Goal: Check status: Check status

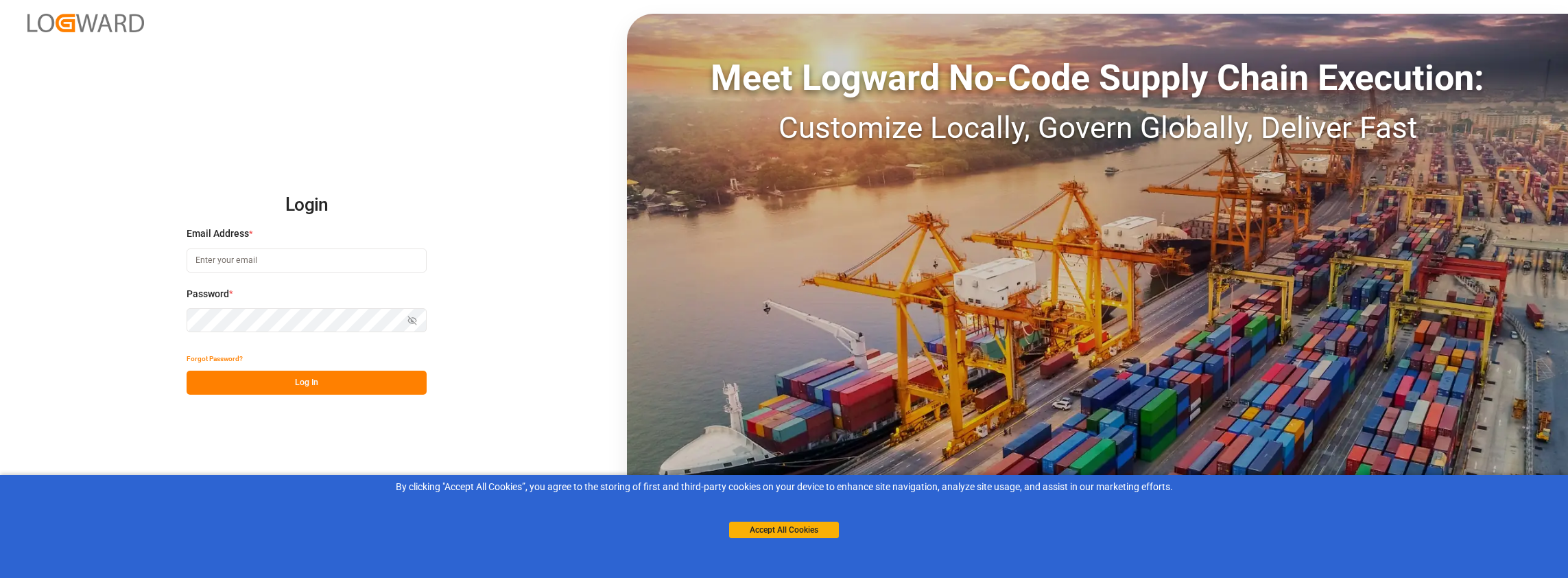
click at [348, 256] on input at bounding box center [307, 261] width 240 height 24
type input "[PERSON_NAME][EMAIL_ADDRESS][PERSON_NAME][DOMAIN_NAME]"
click at [244, 382] on button "Log In" at bounding box center [307, 383] width 240 height 24
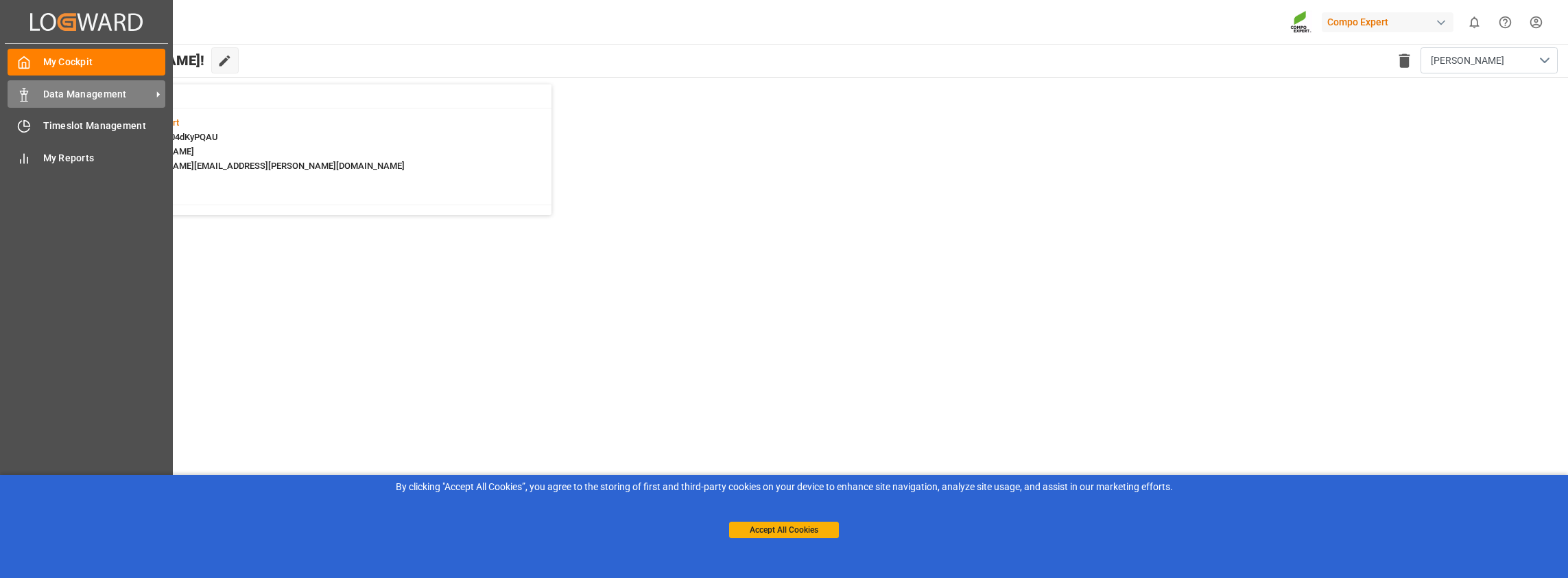
click at [53, 91] on span "Data Management" at bounding box center [97, 94] width 108 height 14
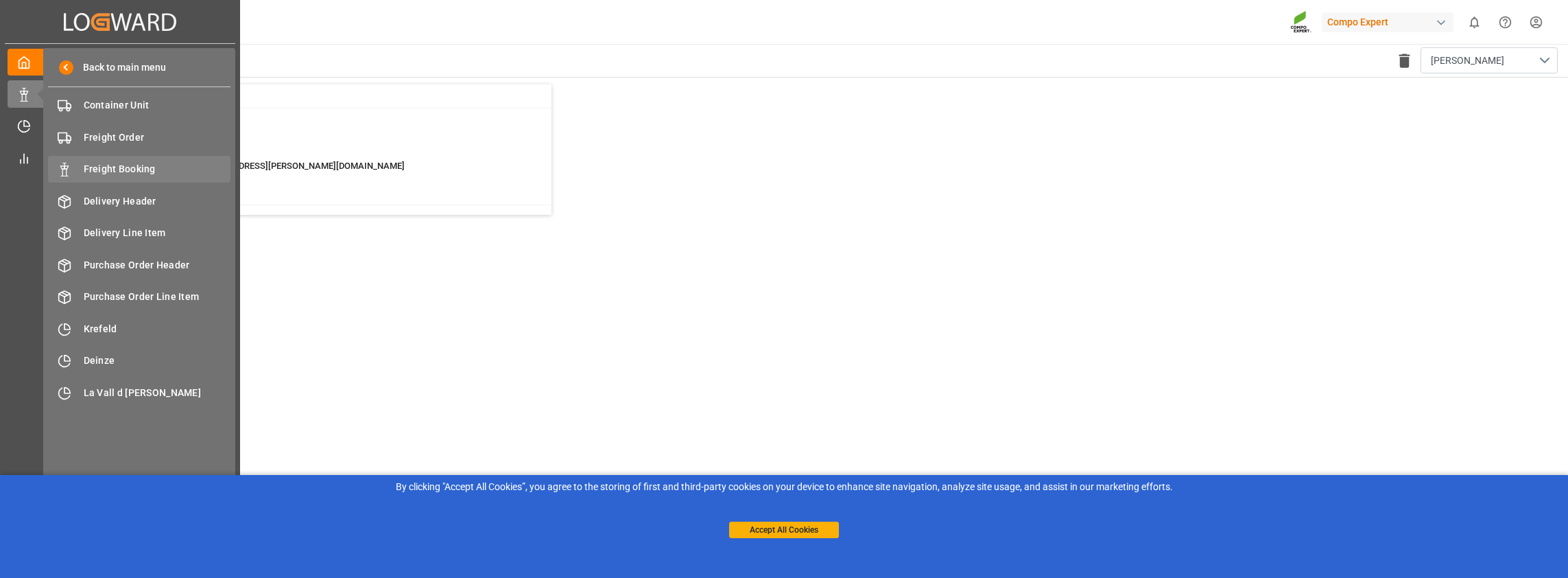
click at [137, 167] on span "Freight Booking" at bounding box center [158, 168] width 148 height 14
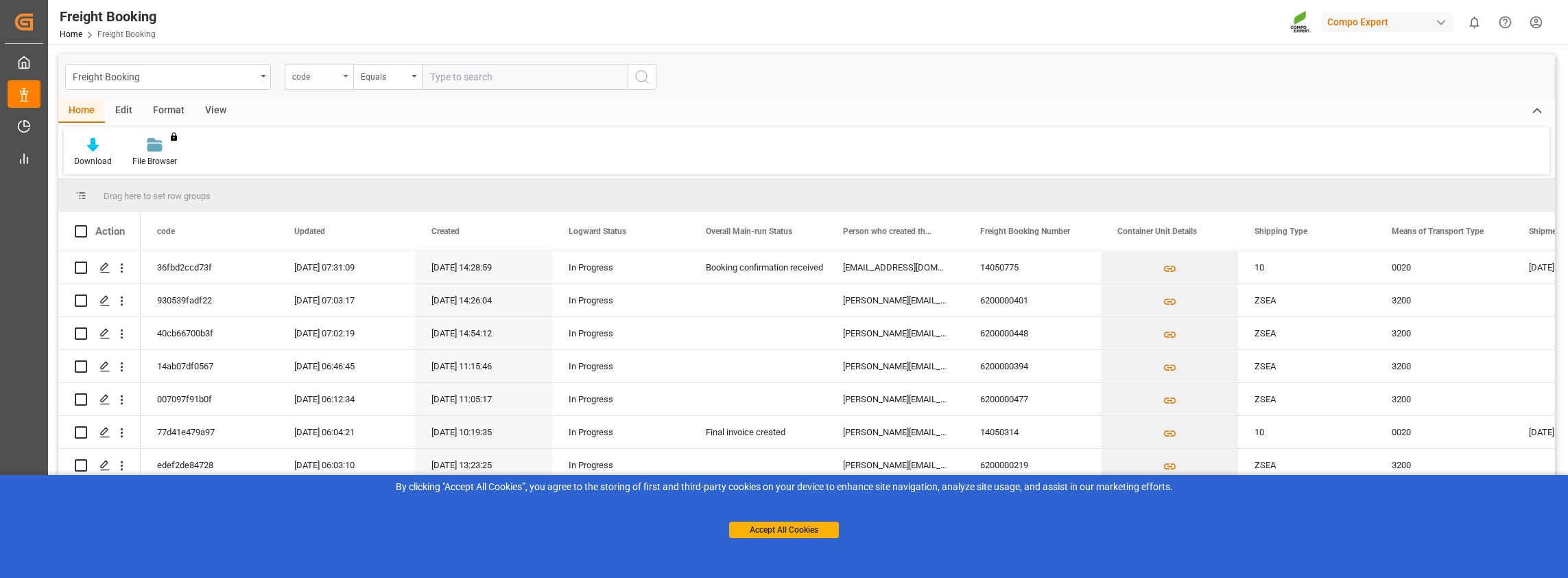
click at [329, 71] on div "code" at bounding box center [316, 75] width 47 height 16
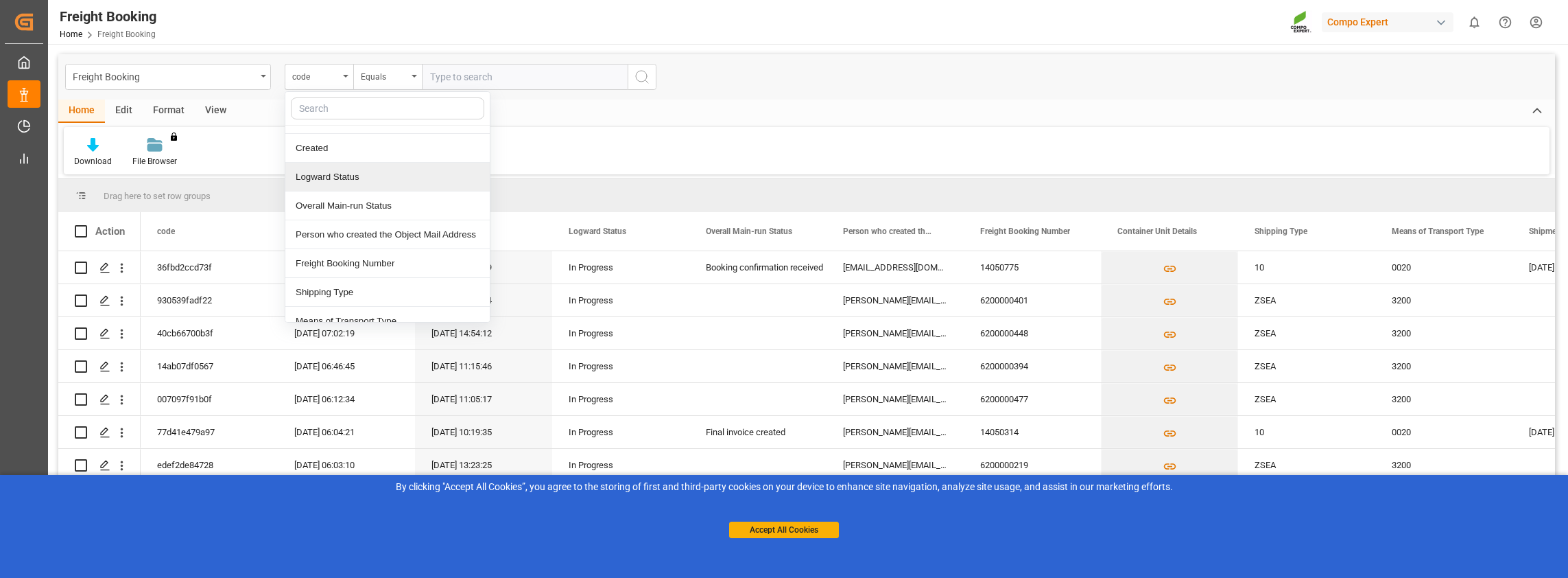
scroll to position [137, 0]
click at [342, 168] on div "Freight Booking Number" at bounding box center [387, 175] width 205 height 29
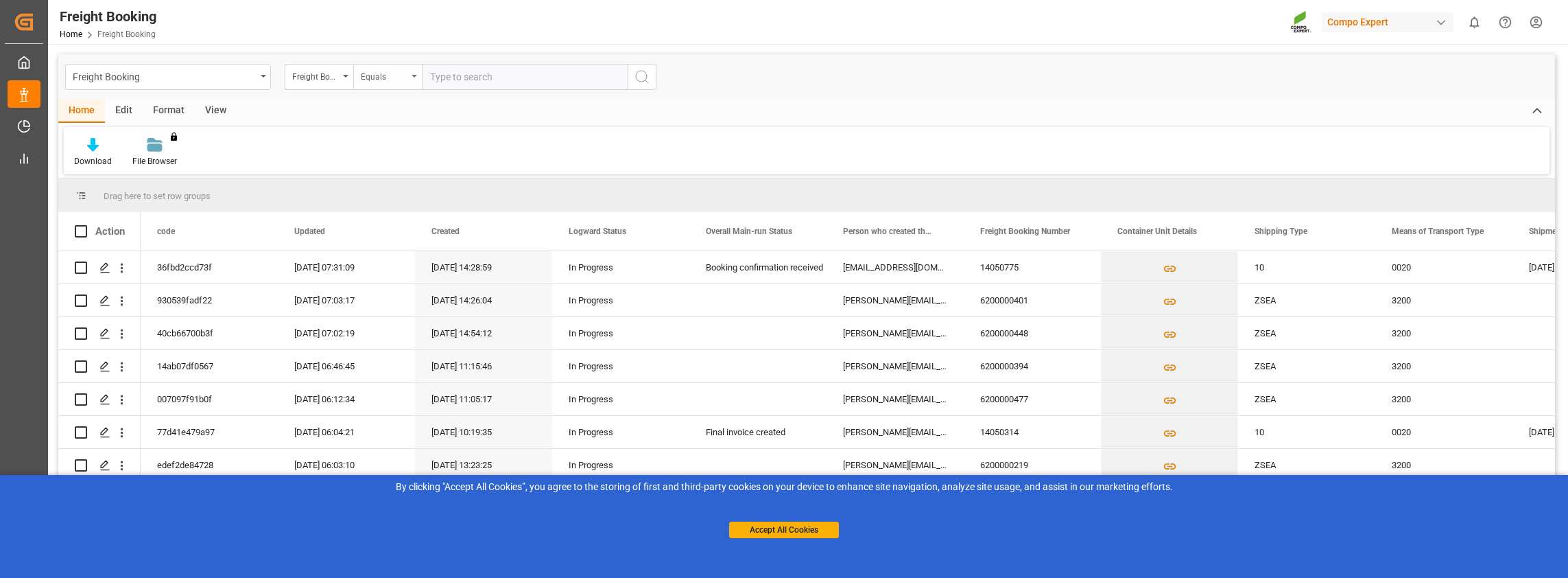
click at [387, 76] on div "Equals" at bounding box center [384, 75] width 47 height 16
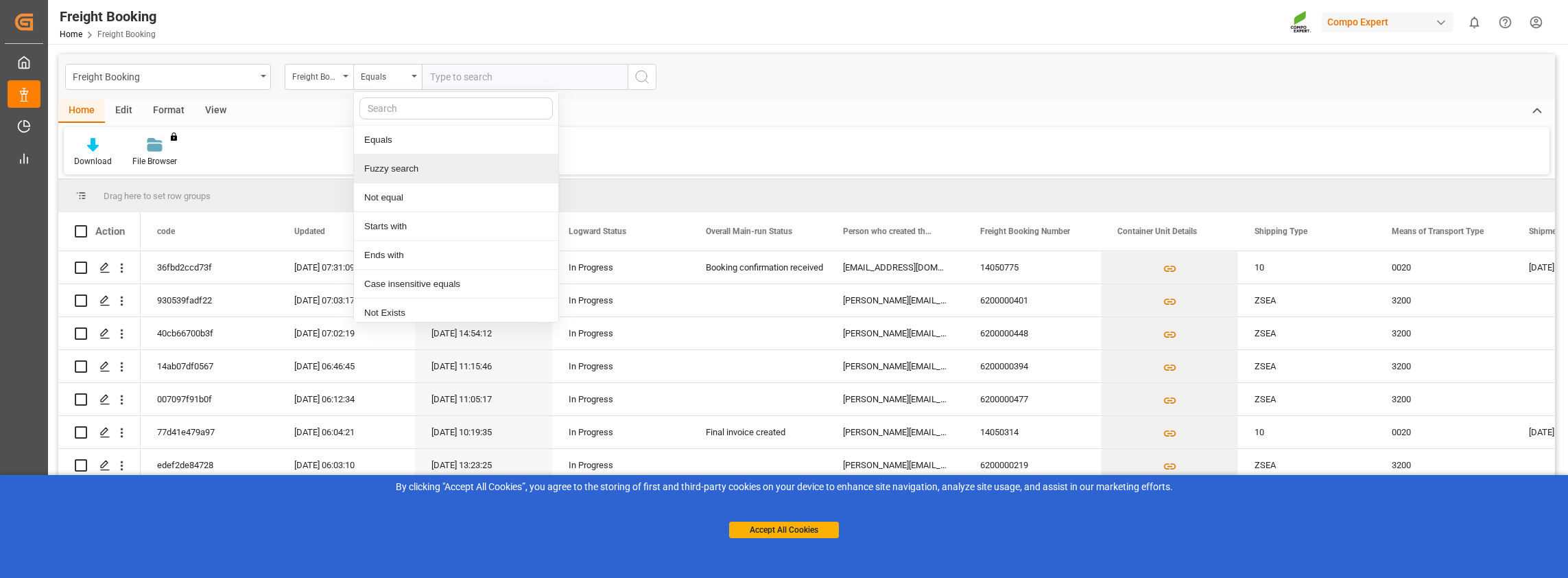
click at [385, 167] on div "Fuzzy search" at bounding box center [456, 168] width 205 height 29
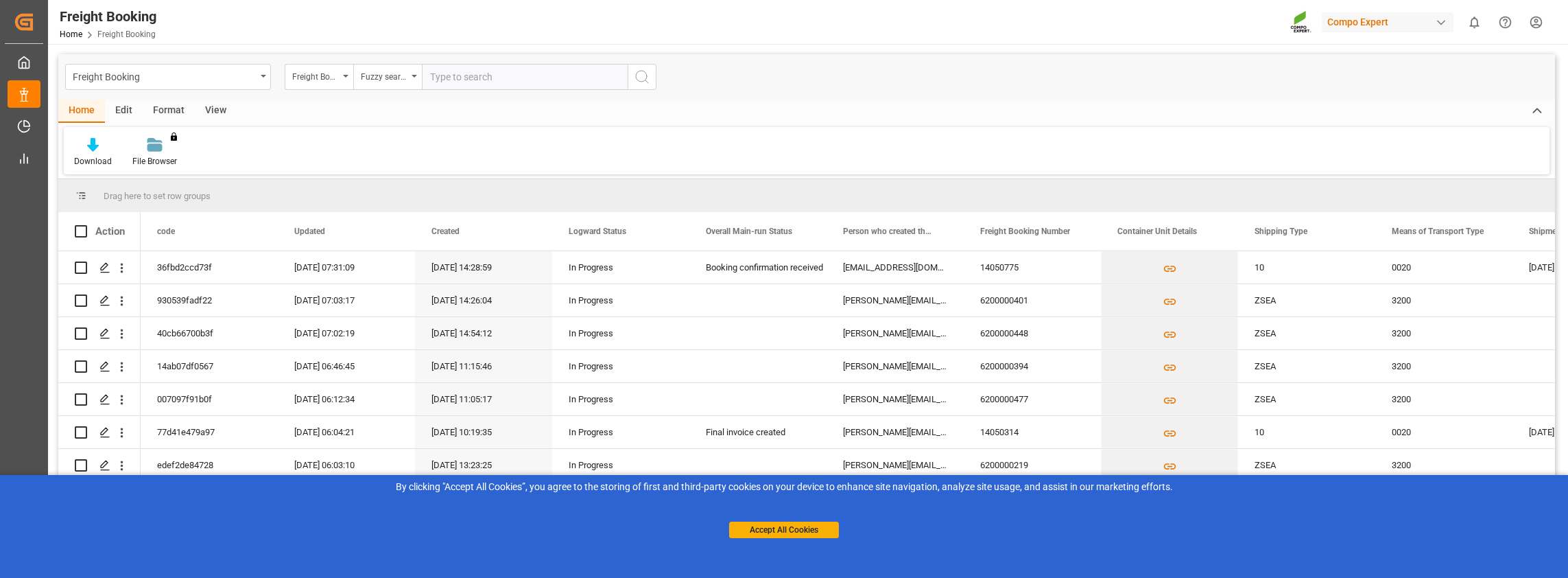
click at [457, 82] on input "text" at bounding box center [525, 77] width 206 height 26
paste input "6200000375"
type input "6200000375"
click at [642, 86] on button "search button" at bounding box center [641, 77] width 29 height 26
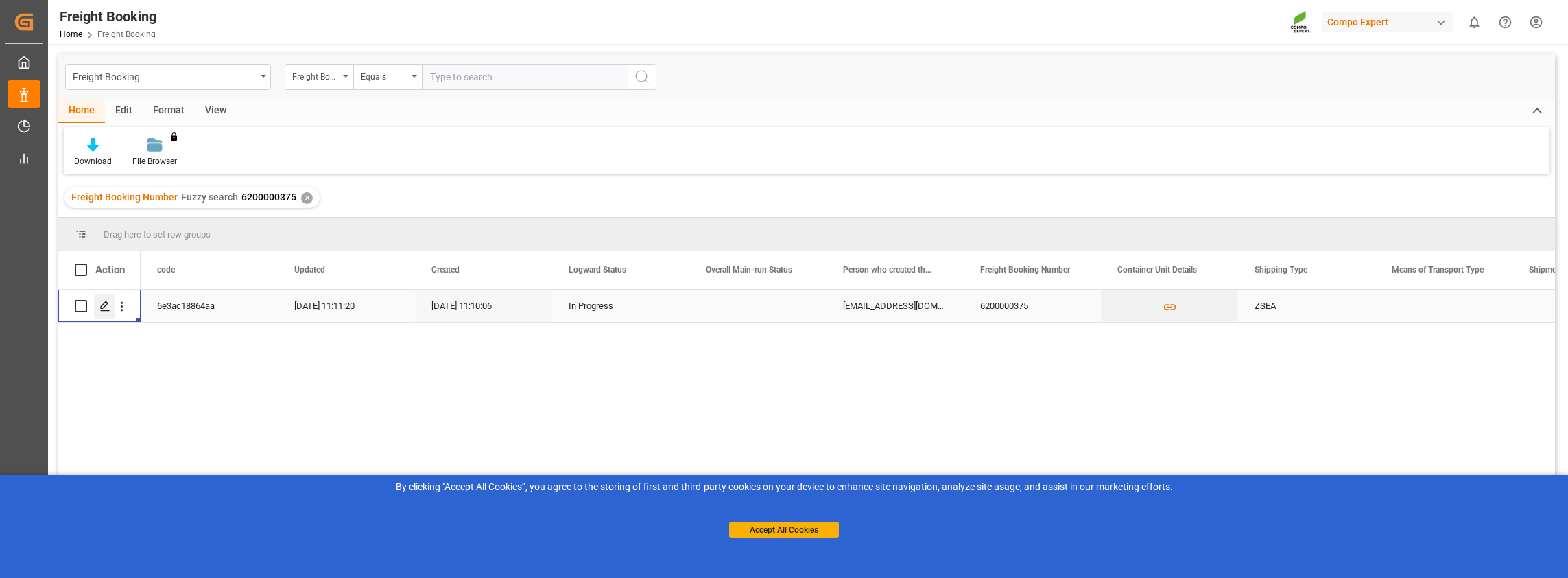
click at [105, 305] on icon "Press SPACE to select this row." at bounding box center [105, 306] width 11 height 11
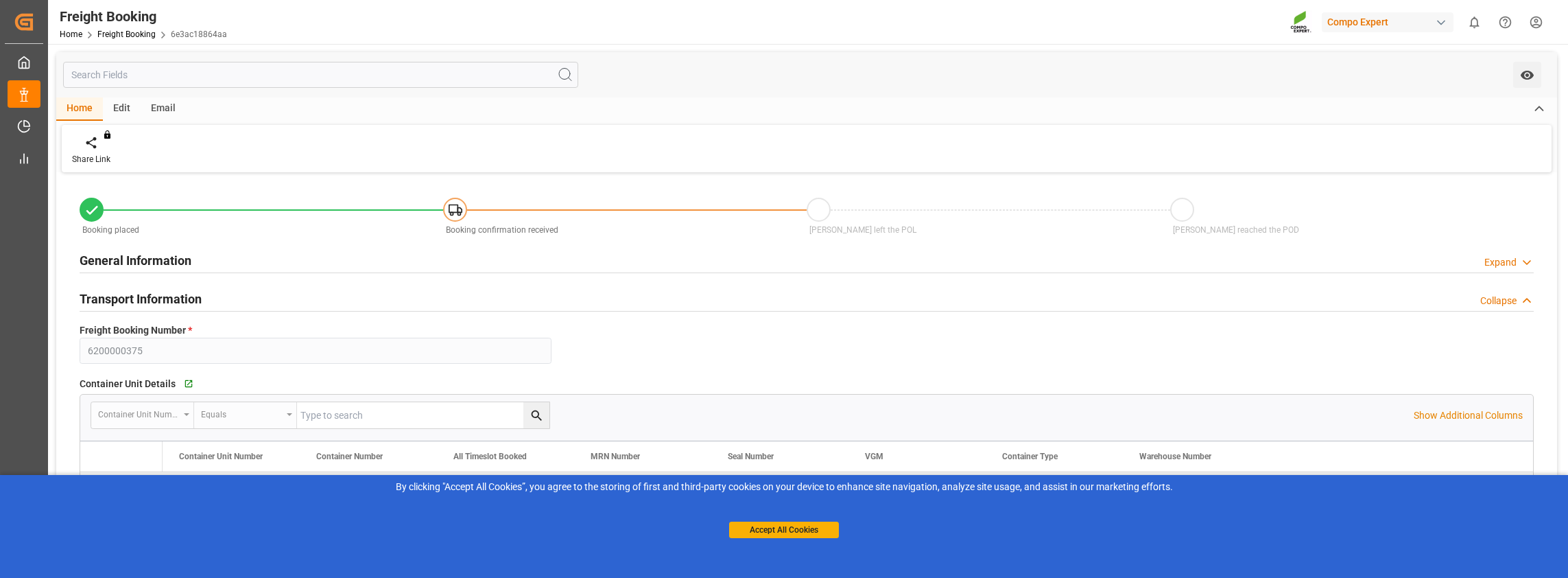
type input "0"
type input "19656"
type input "[DATE] 09:00"
type input "[DATE] 11:10"
type input "[DATE] 11:11"
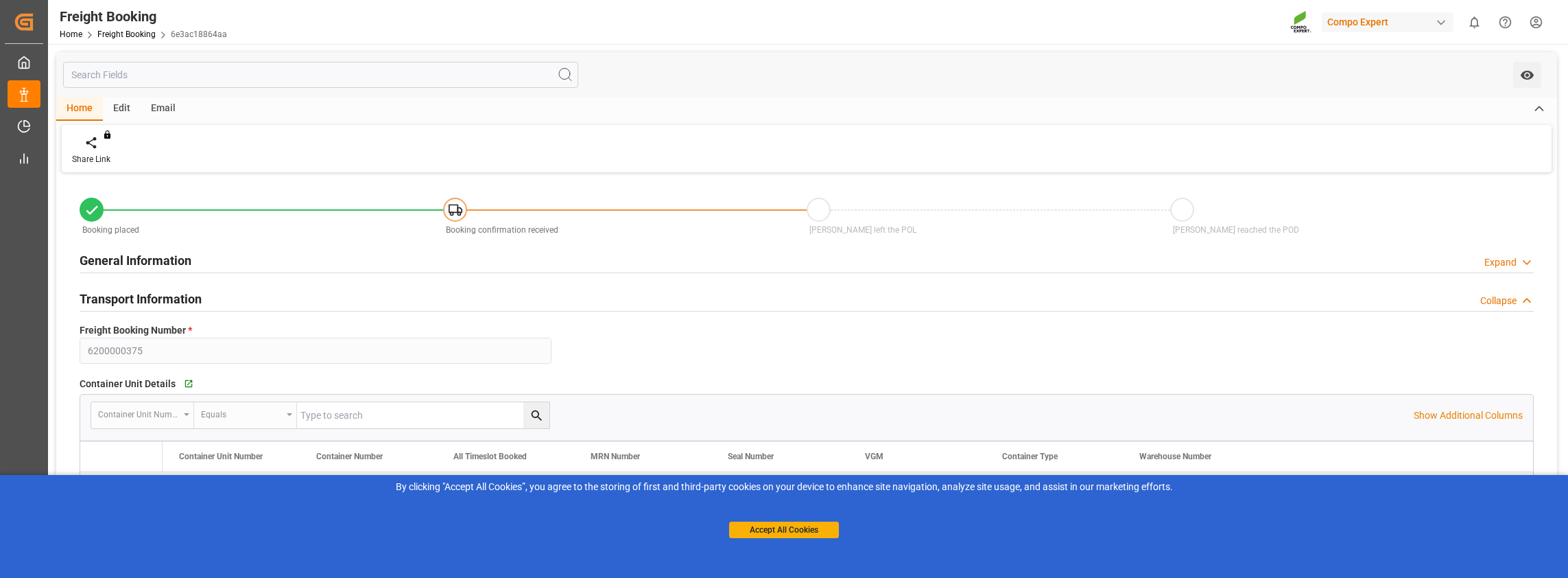
type input "[DATE] 11:11"
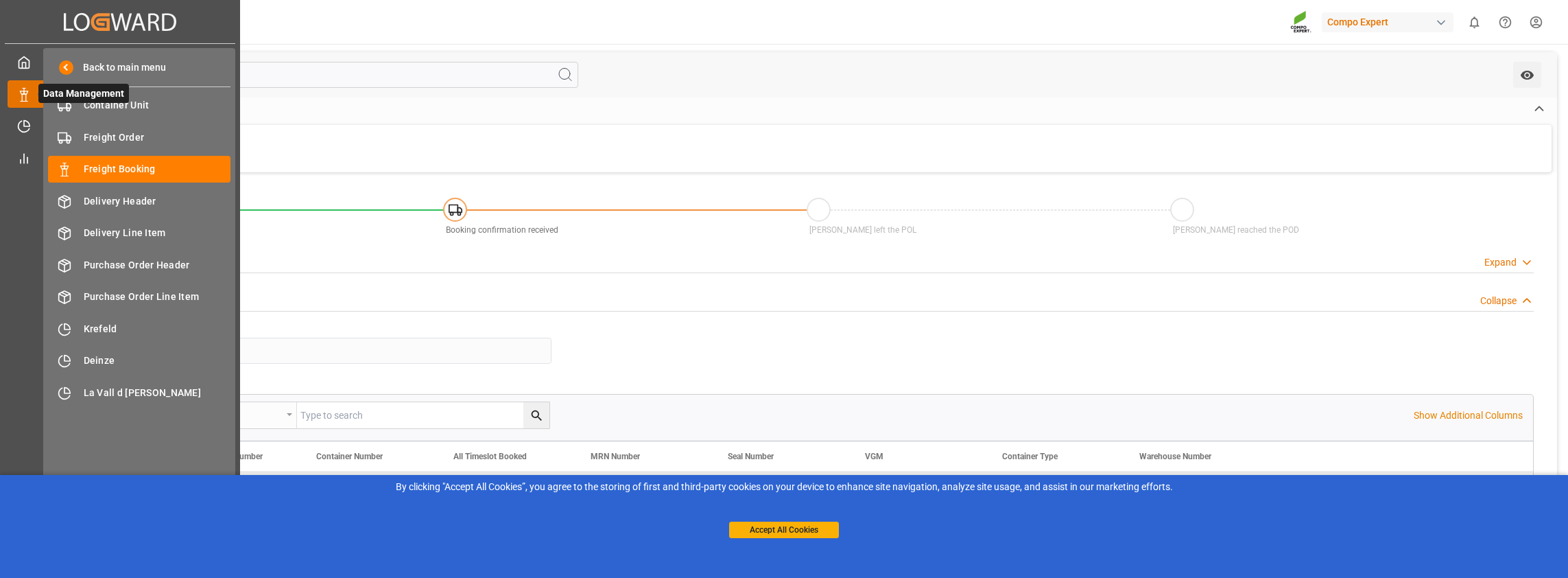
click at [22, 97] on icon at bounding box center [23, 94] width 14 height 14
click at [79, 162] on div "Freight Booking Freight Booking" at bounding box center [138, 169] width 182 height 27
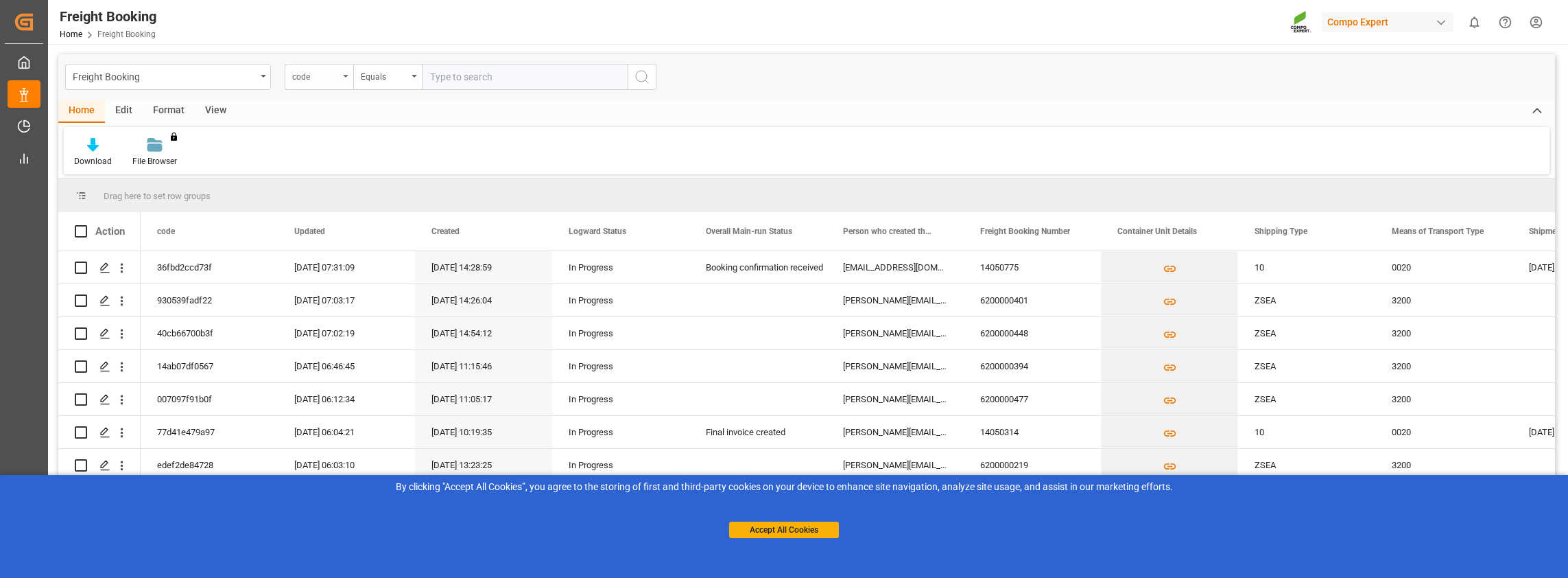
click at [320, 76] on div "code" at bounding box center [316, 75] width 47 height 16
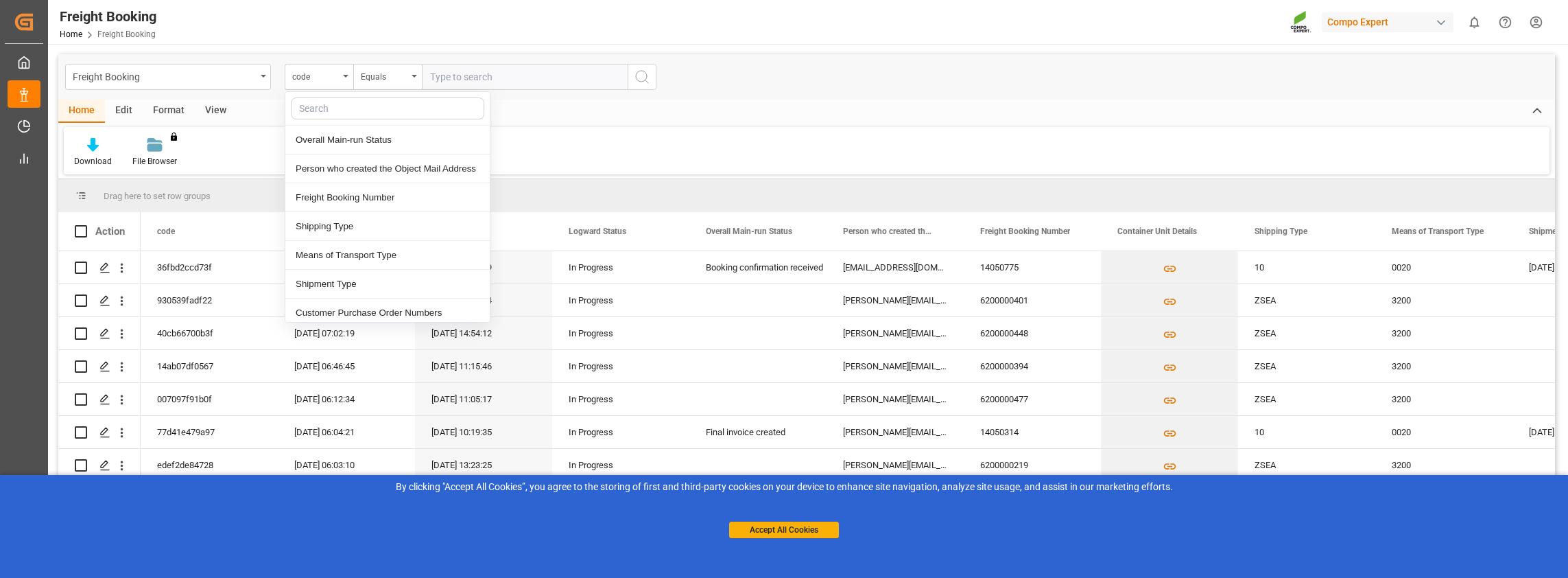
scroll to position [137, 0]
click at [309, 174] on div "Freight Booking Number" at bounding box center [387, 175] width 205 height 29
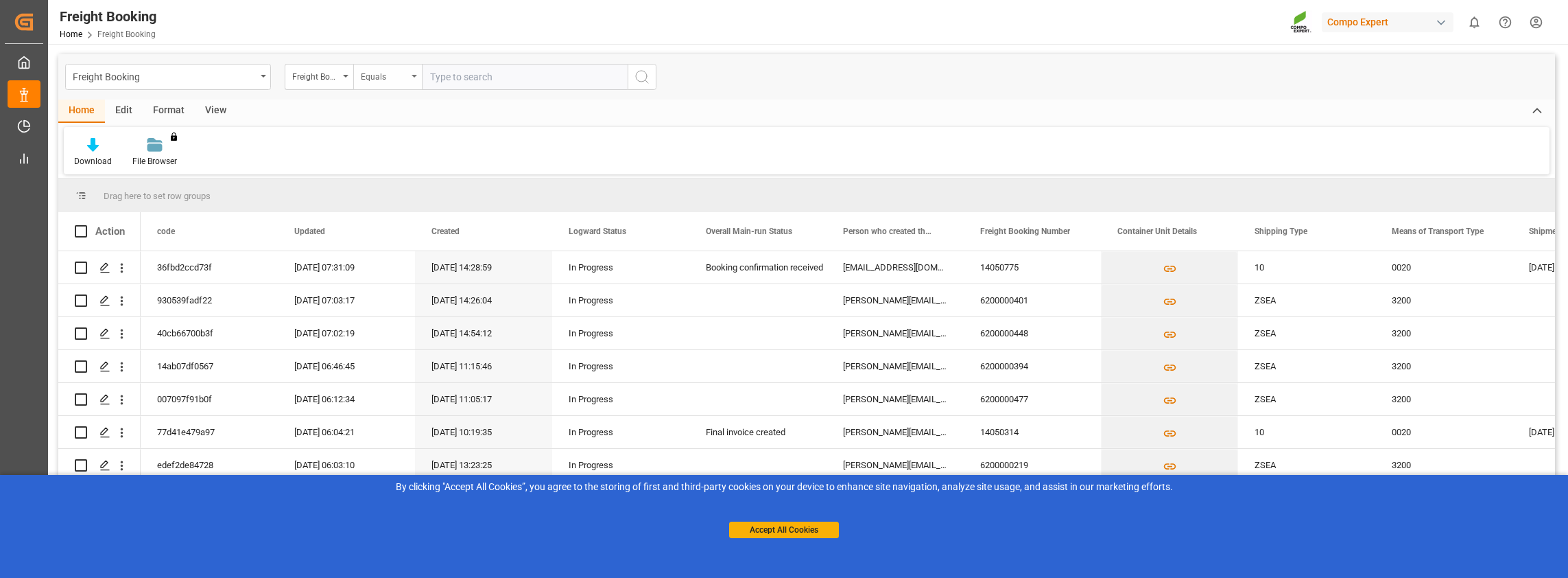
click at [385, 84] on div "Equals" at bounding box center [387, 77] width 68 height 26
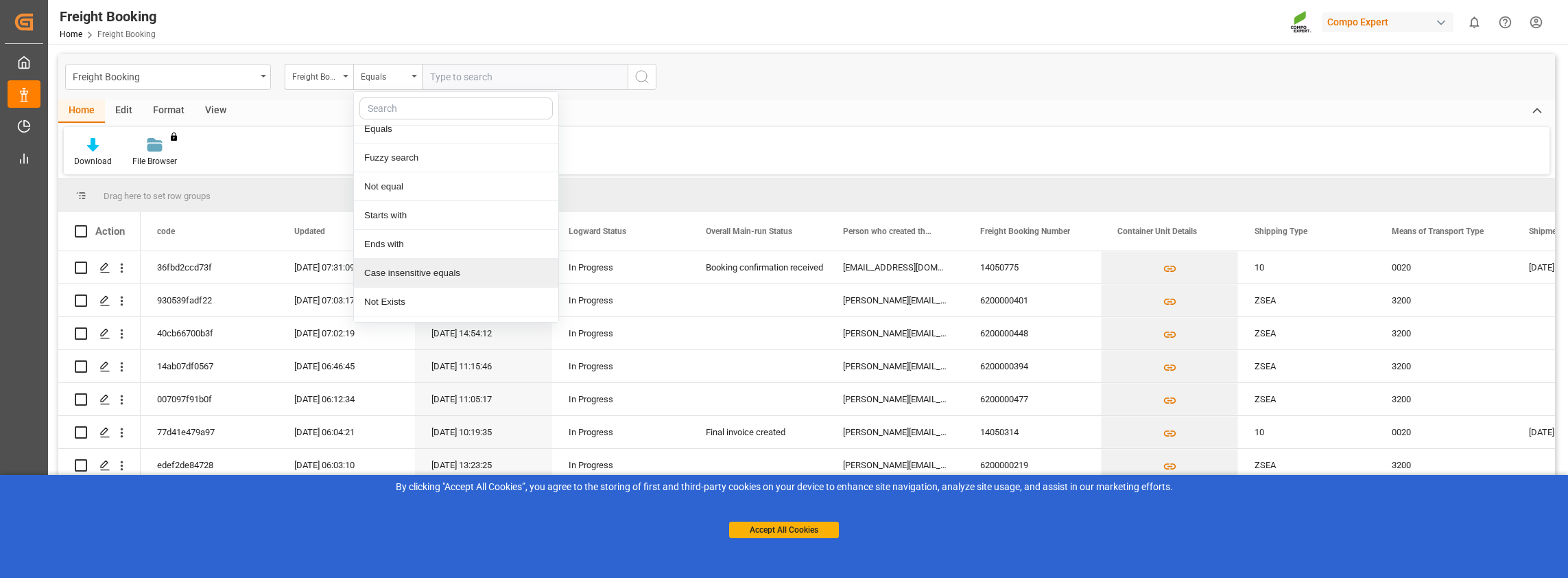
scroll to position [0, 0]
click at [378, 166] on div "Fuzzy search" at bounding box center [456, 168] width 205 height 29
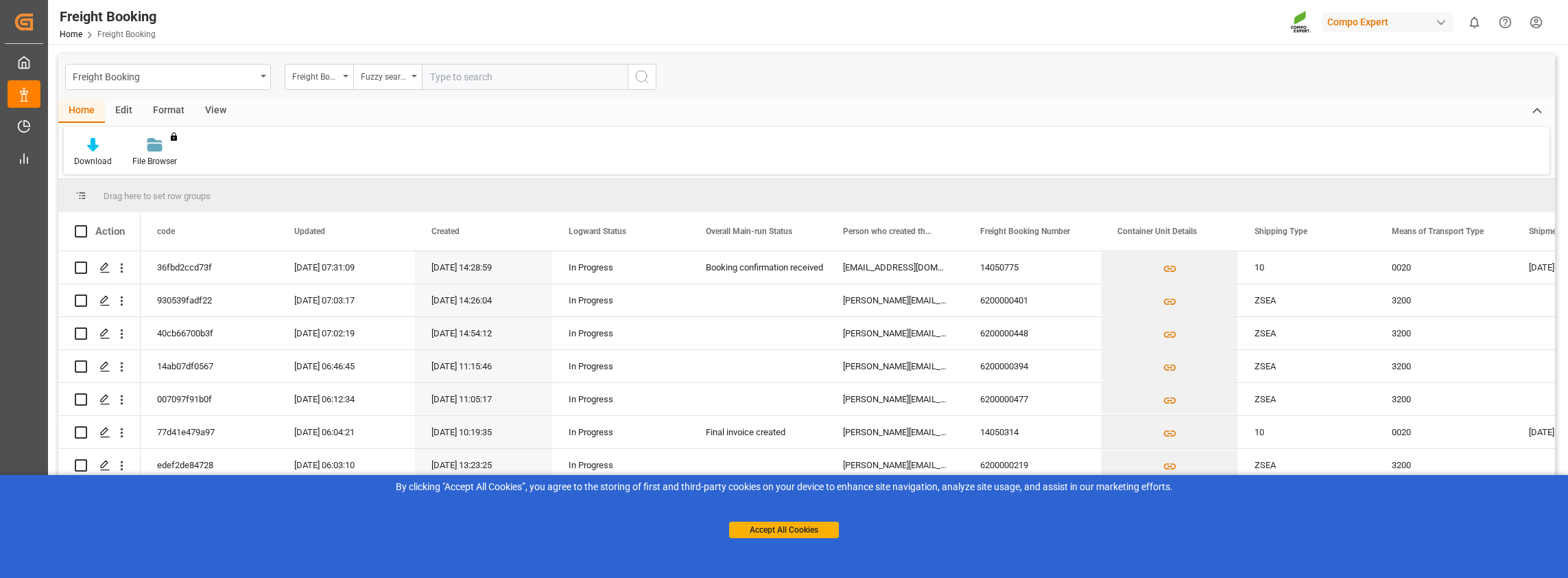
click at [458, 69] on input "text" at bounding box center [525, 77] width 206 height 26
paste input "6200000300"
type input "6200000300"
click at [645, 78] on icon "search button" at bounding box center [642, 77] width 17 height 17
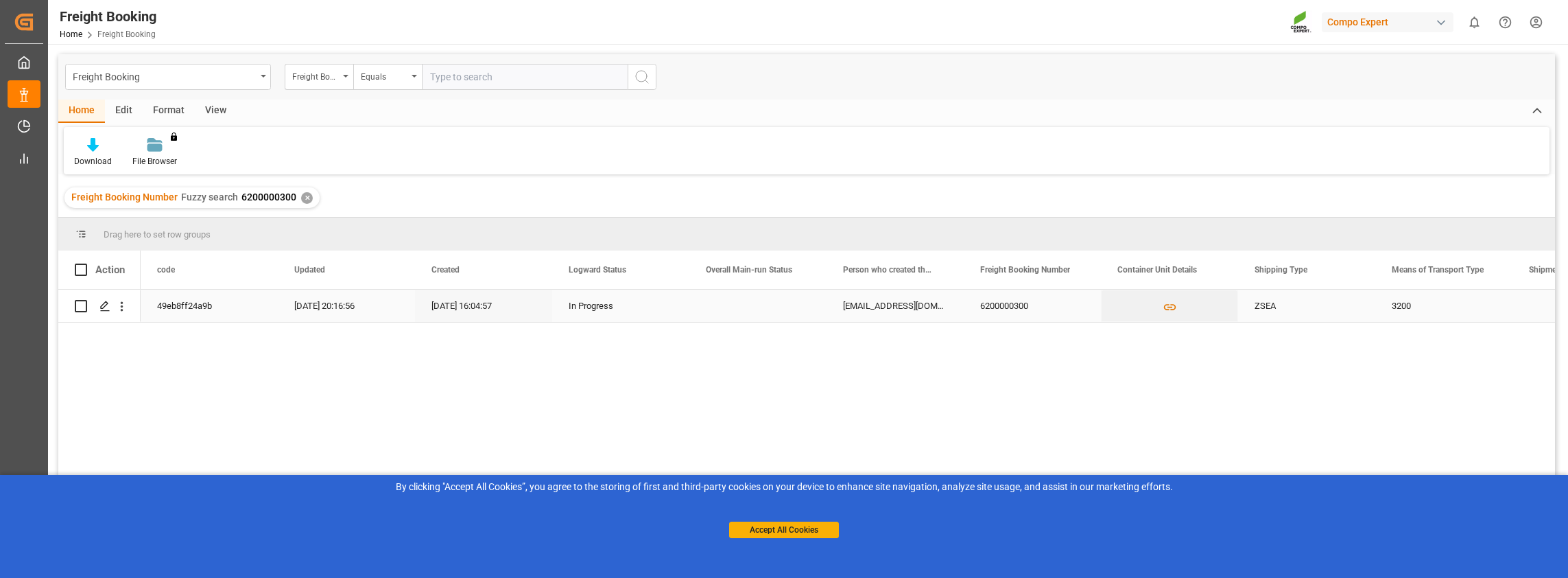
click at [162, 305] on div "49eb8ff24a9b" at bounding box center [209, 306] width 137 height 32
click at [100, 305] on icon "Press SPACE to select this row." at bounding box center [105, 306] width 11 height 11
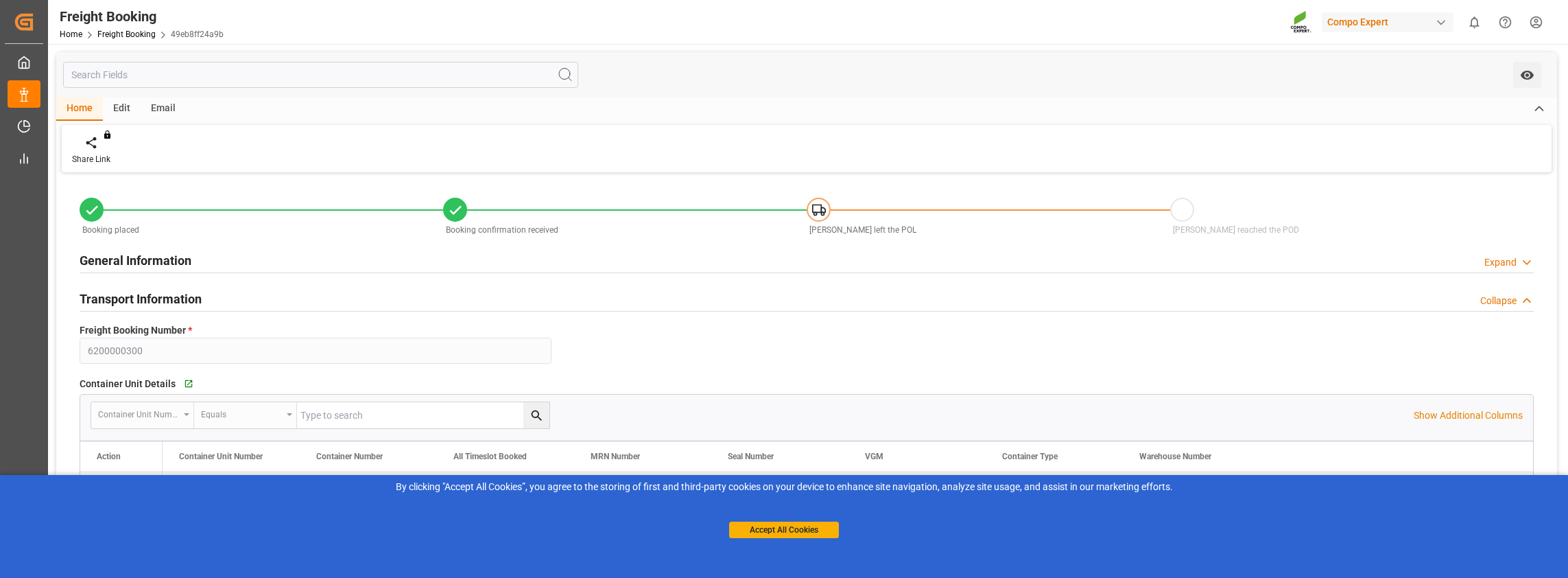
type input "[DATE] 01:00"
type input "[DATE] 07:00"
type input "[DATE] 23:00"
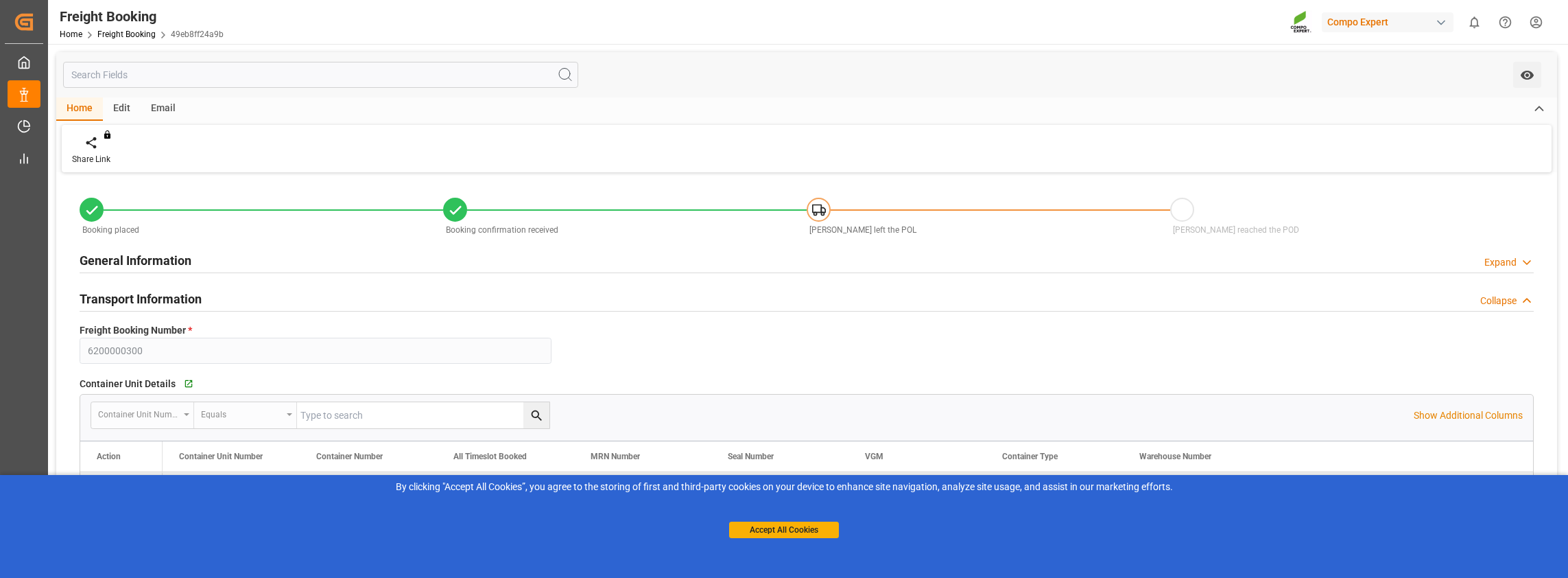
type input "[DATE] 16:04"
type input "[DATE] 16:06"
type input "[DATE] 11:22"
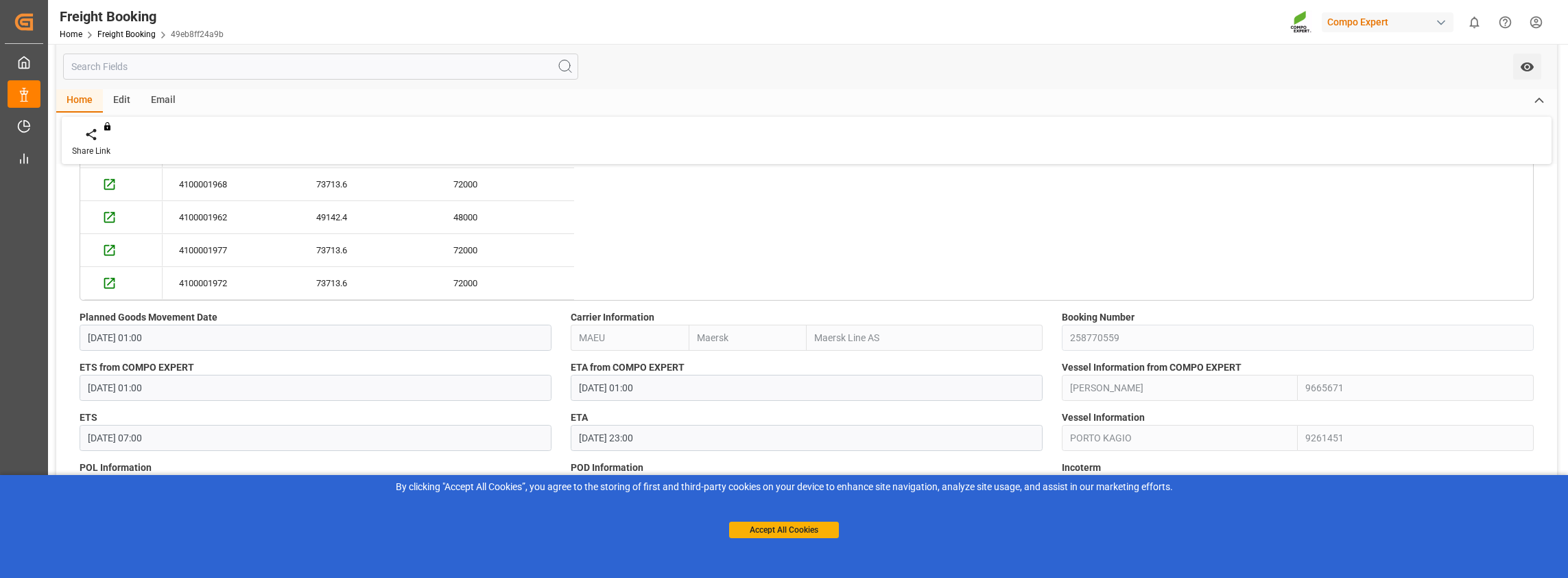
scroll to position [1441, 0]
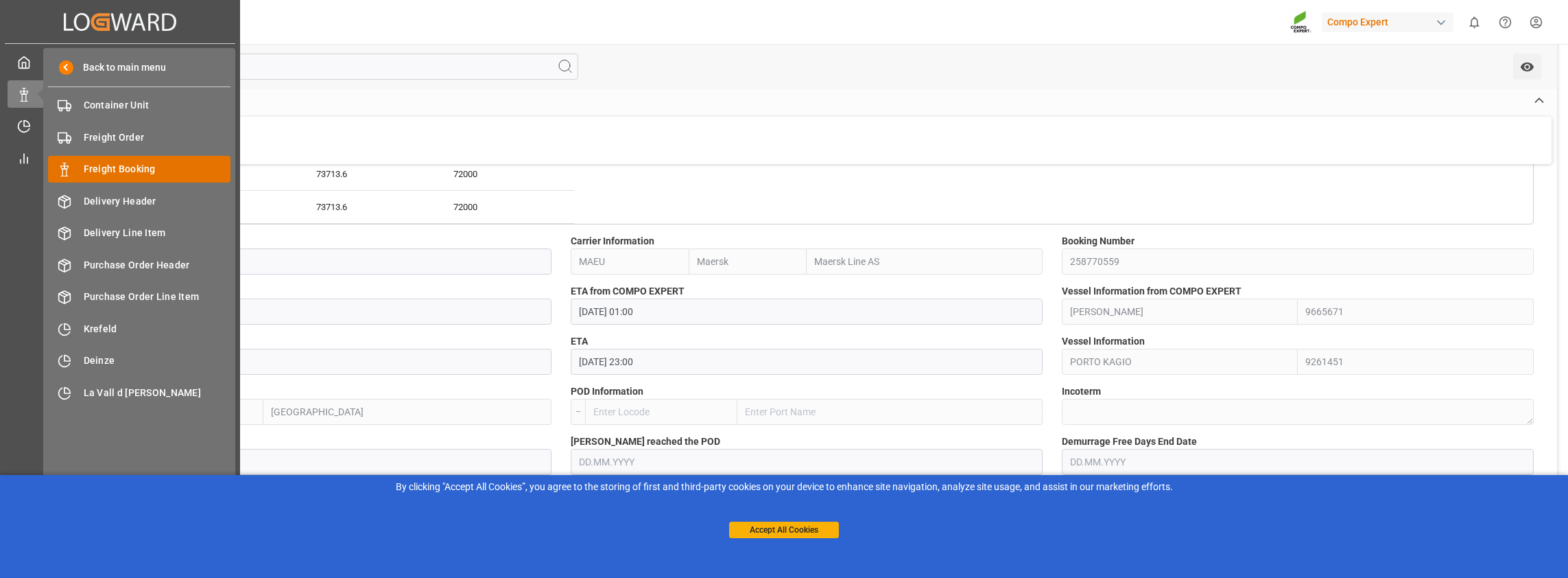
click at [114, 166] on span "Freight Booking" at bounding box center [158, 168] width 148 height 14
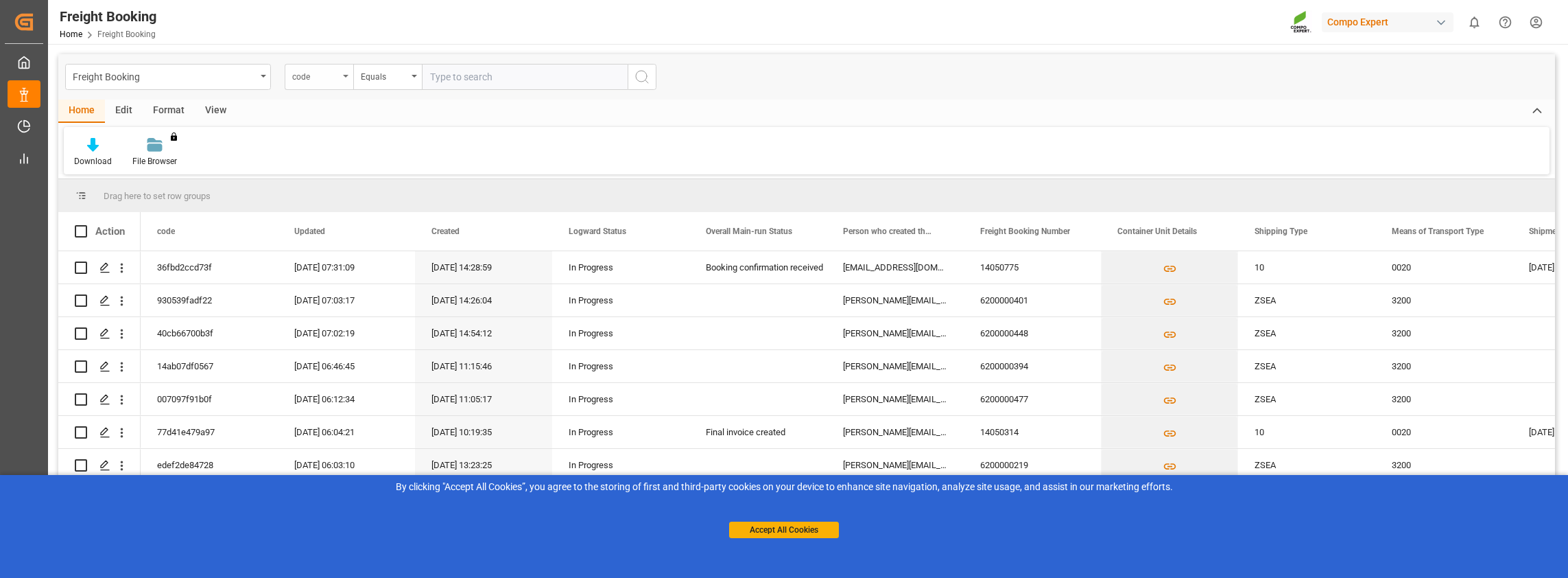
click at [310, 84] on div "code" at bounding box center [318, 77] width 68 height 26
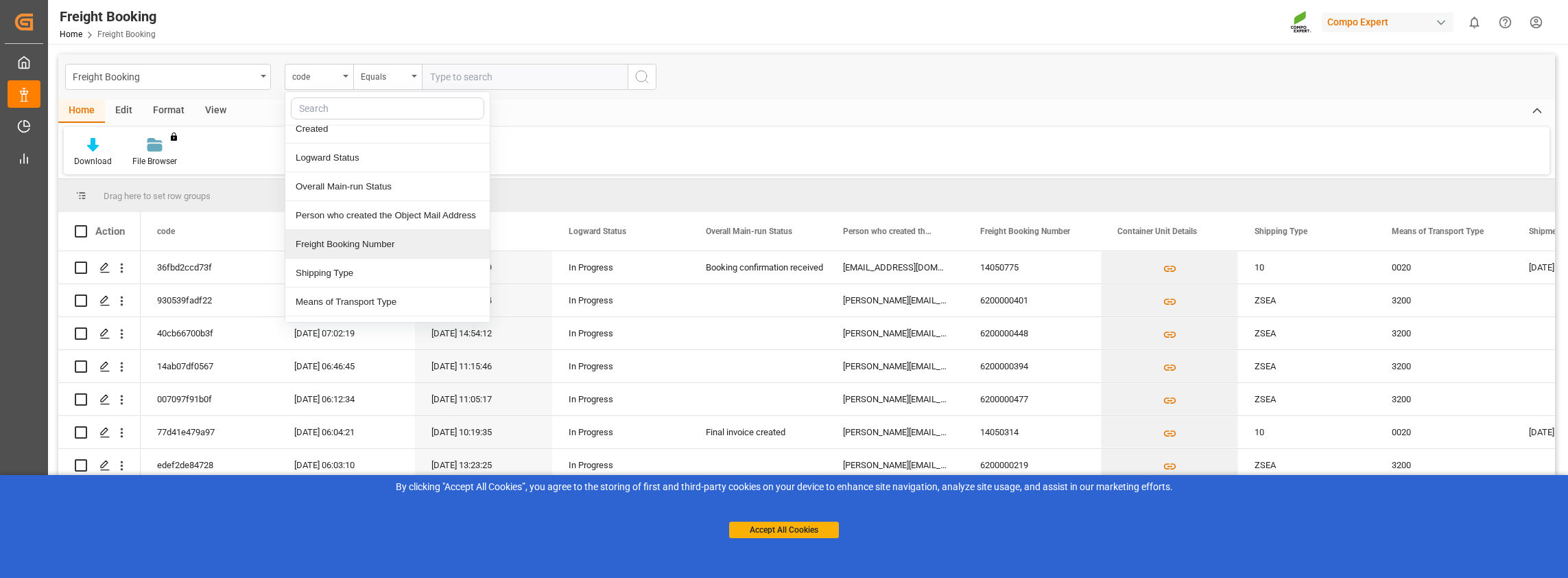
click at [328, 238] on div "Freight Booking Number" at bounding box center [387, 244] width 205 height 29
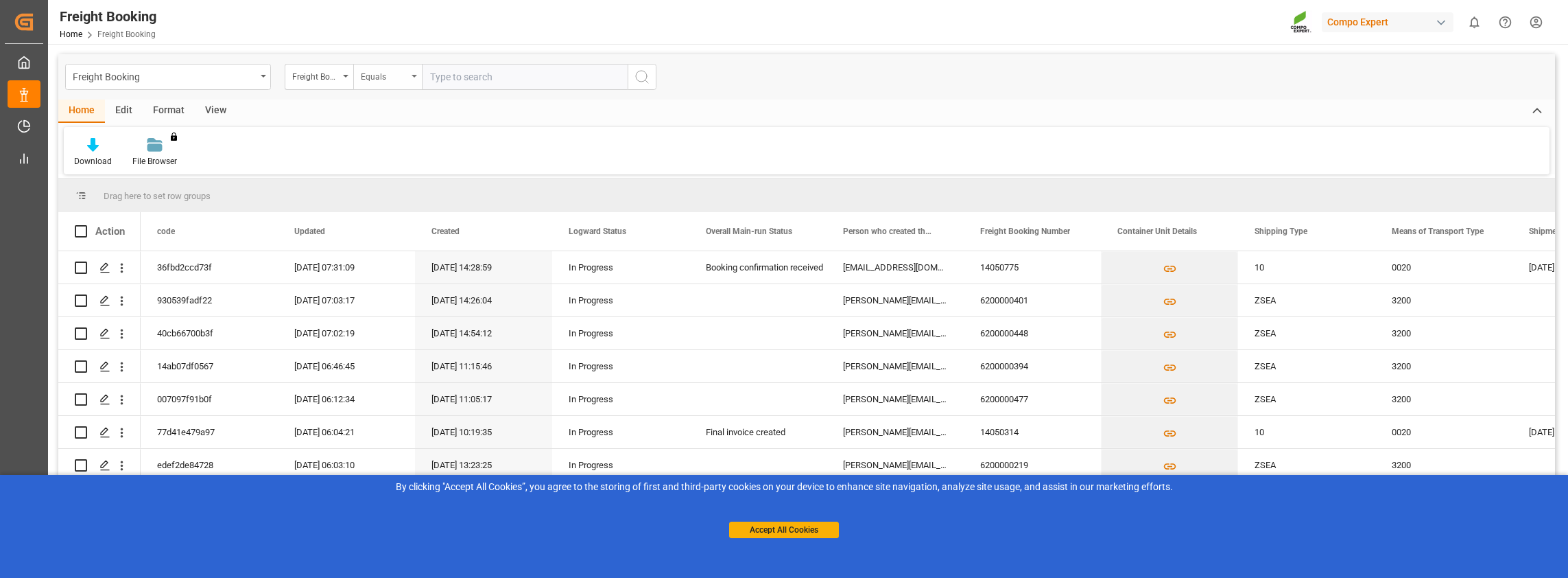
click at [369, 75] on div "Equals" at bounding box center [384, 75] width 47 height 16
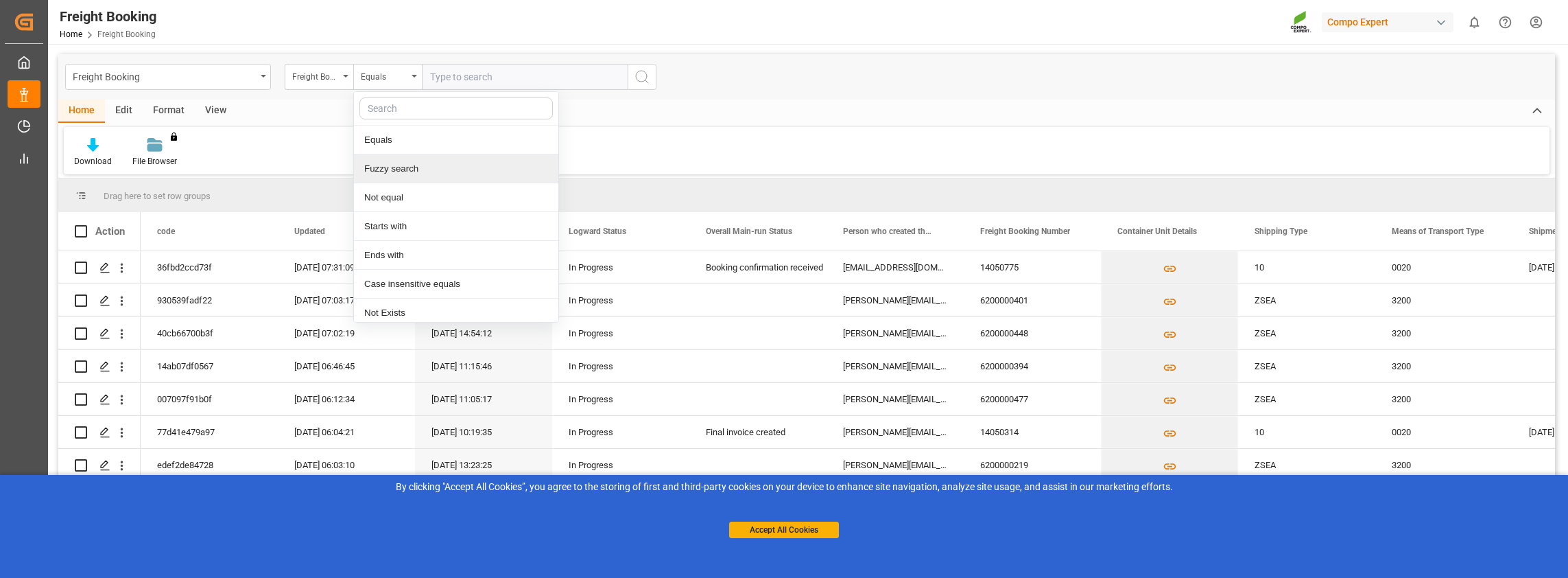
click at [396, 163] on div "Fuzzy search" at bounding box center [456, 168] width 205 height 29
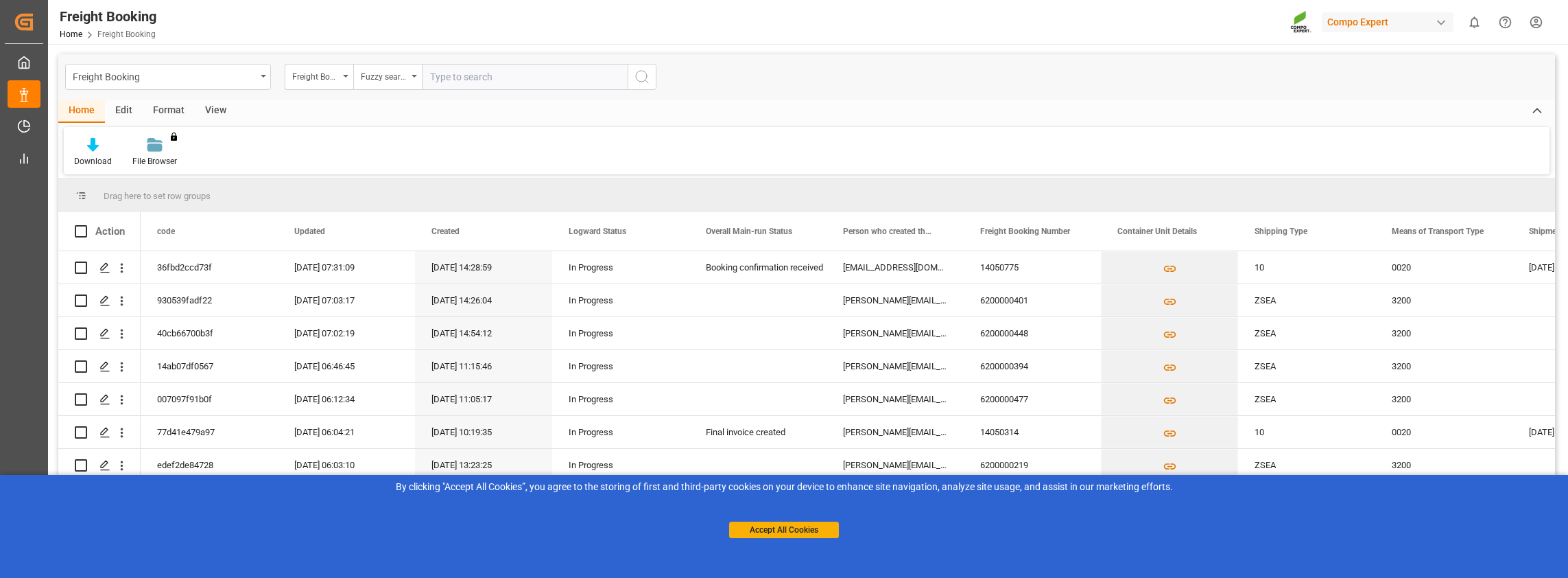
click at [456, 79] on input "text" at bounding box center [525, 77] width 206 height 26
paste input "6200000279"
type input "6200000279"
click at [640, 76] on icon "search button" at bounding box center [642, 77] width 17 height 17
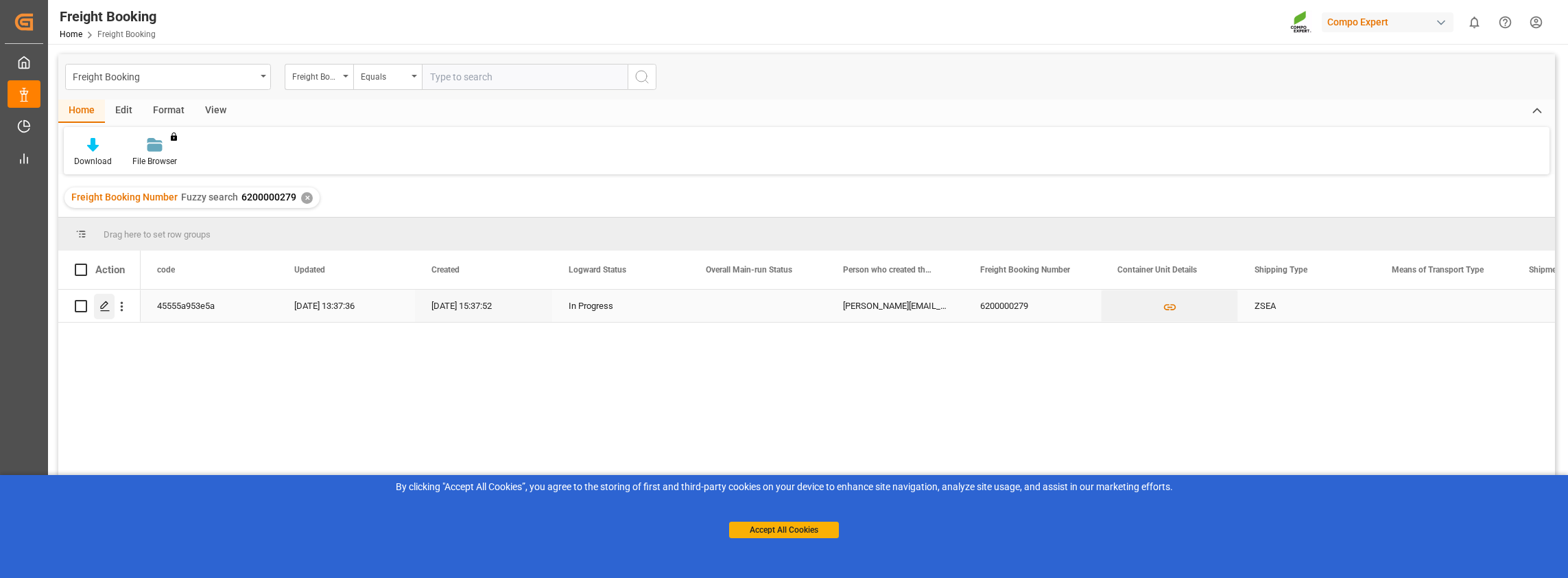
click at [99, 303] on div "Press SPACE to select this row." at bounding box center [105, 306] width 21 height 25
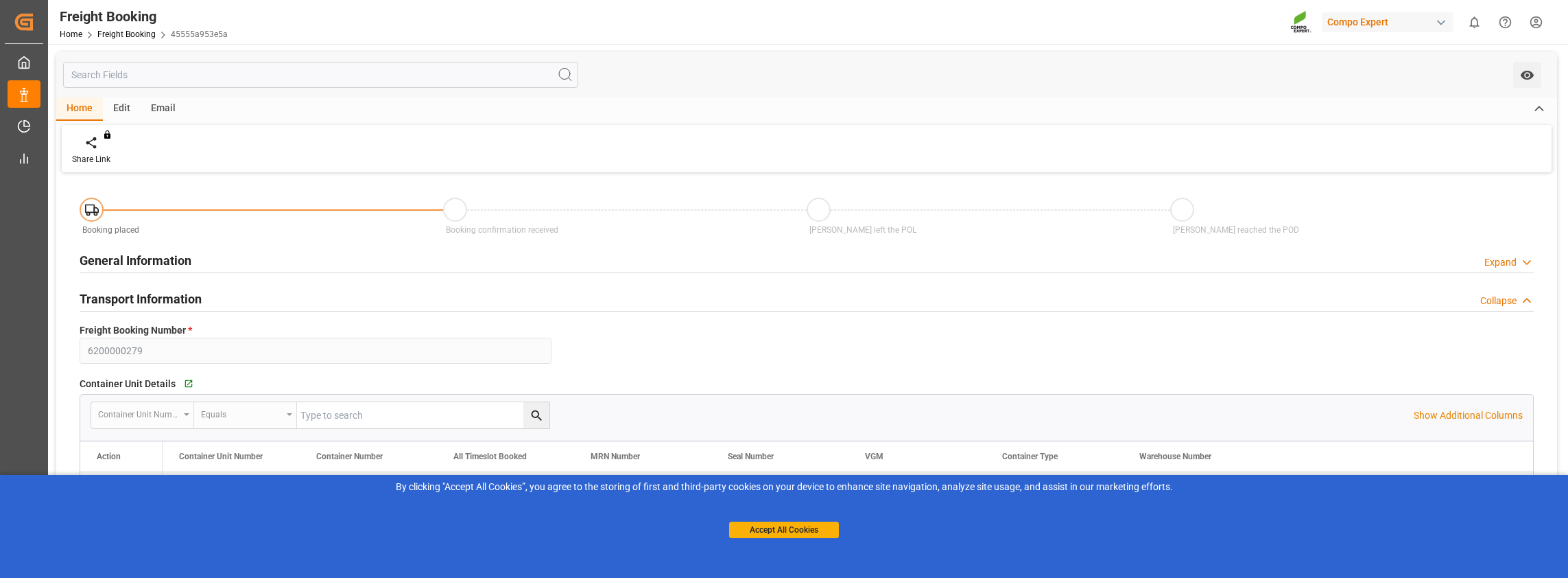
type input "[DATE] 09:00"
type input "[DATE] 15:37"
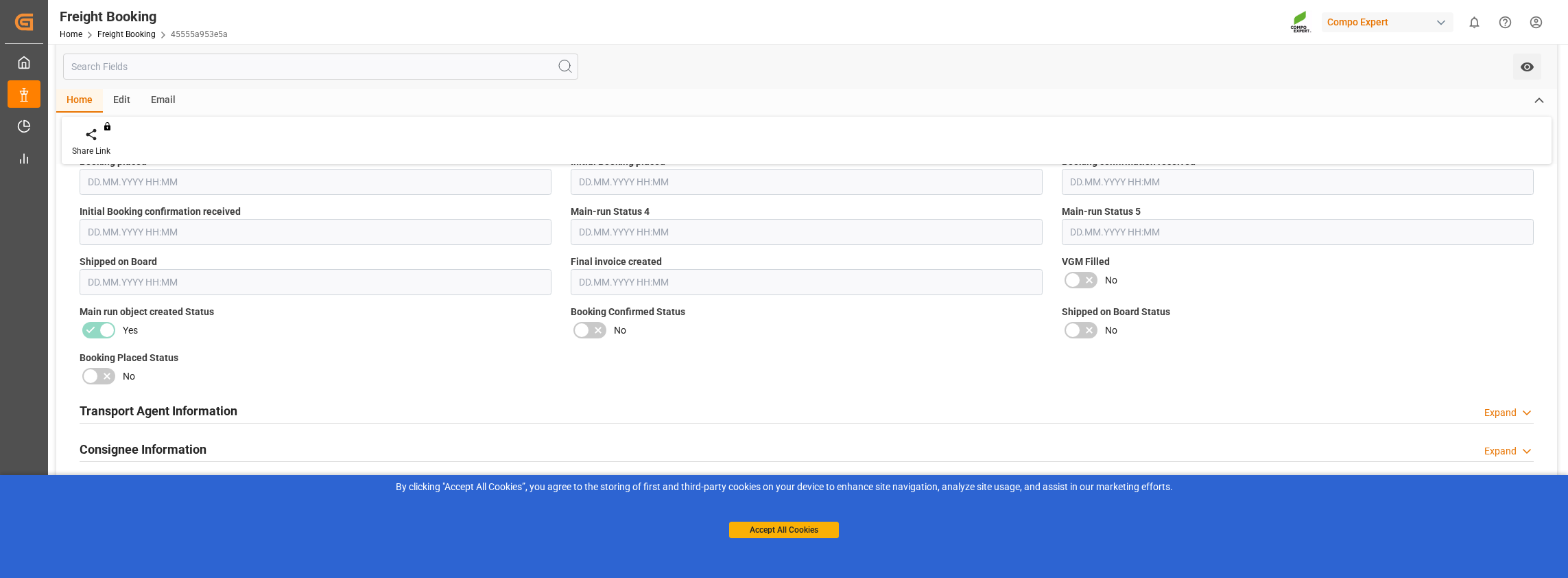
scroll to position [1784, 0]
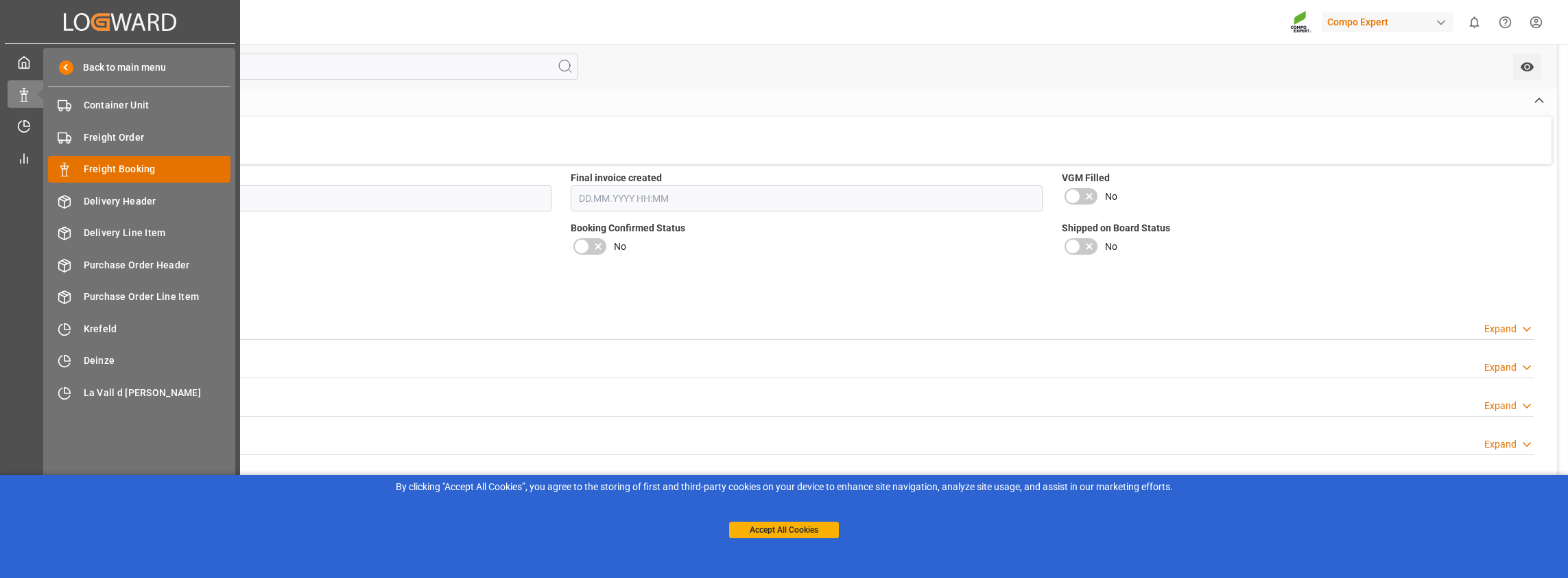
click at [85, 167] on span "Freight Booking" at bounding box center [158, 168] width 148 height 14
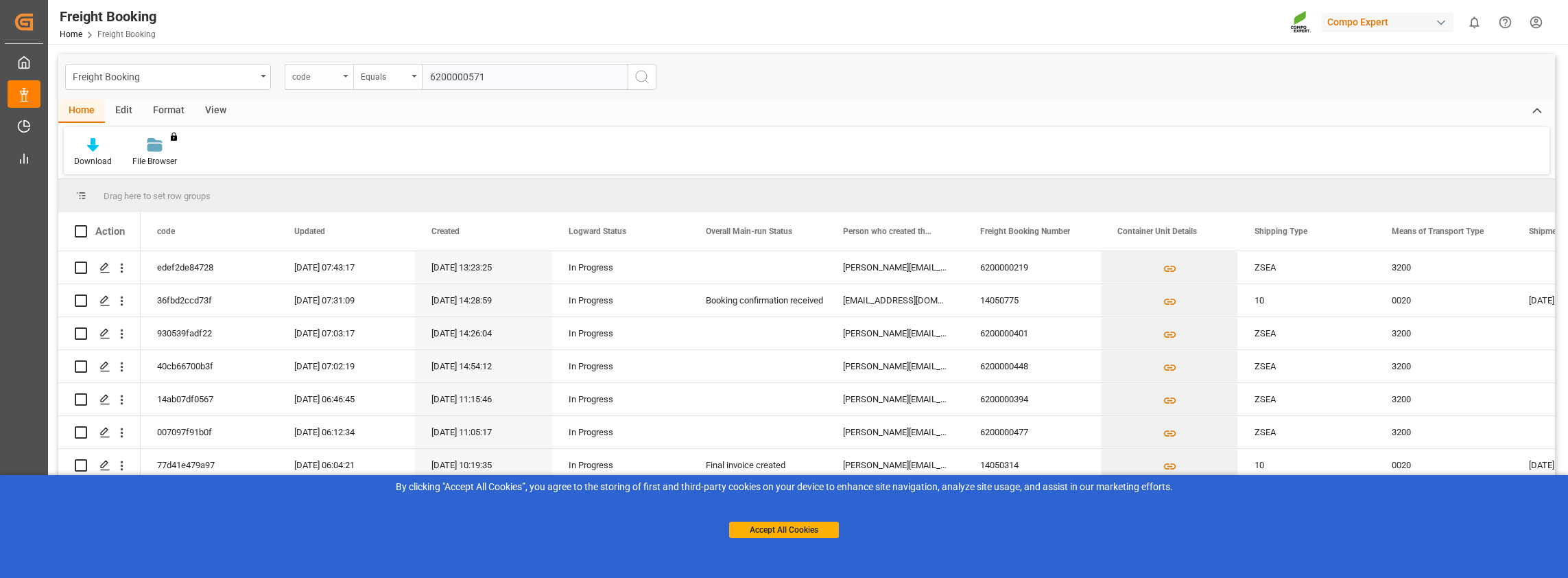
type input "6200000571"
click at [336, 78] on div "code" at bounding box center [316, 75] width 47 height 16
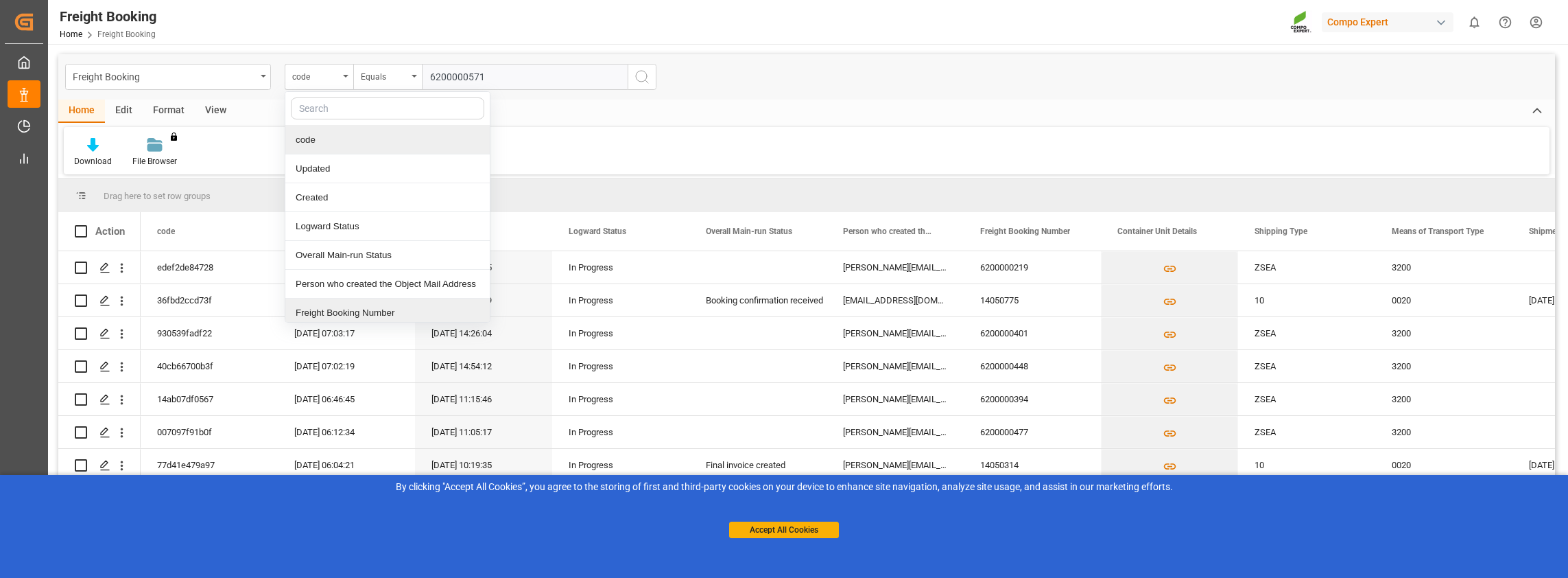
click at [336, 311] on div "Freight Booking Number" at bounding box center [387, 312] width 205 height 29
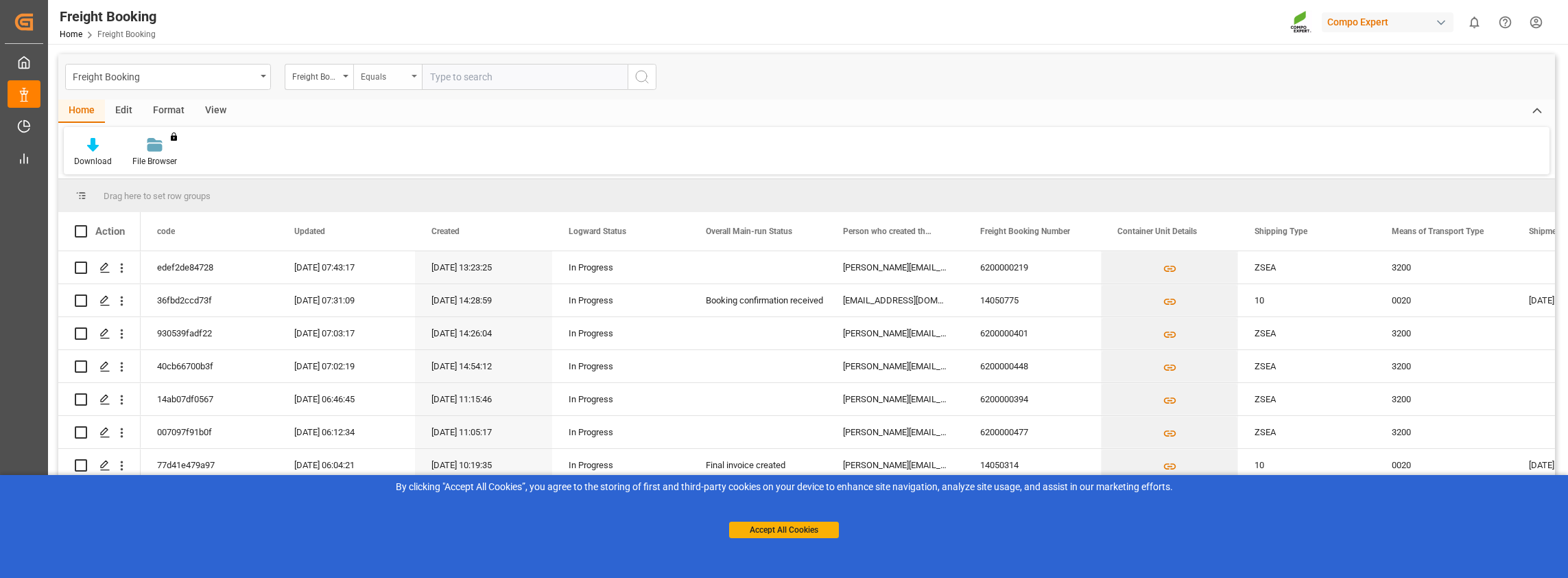
click at [403, 75] on div "Equals" at bounding box center [384, 75] width 47 height 16
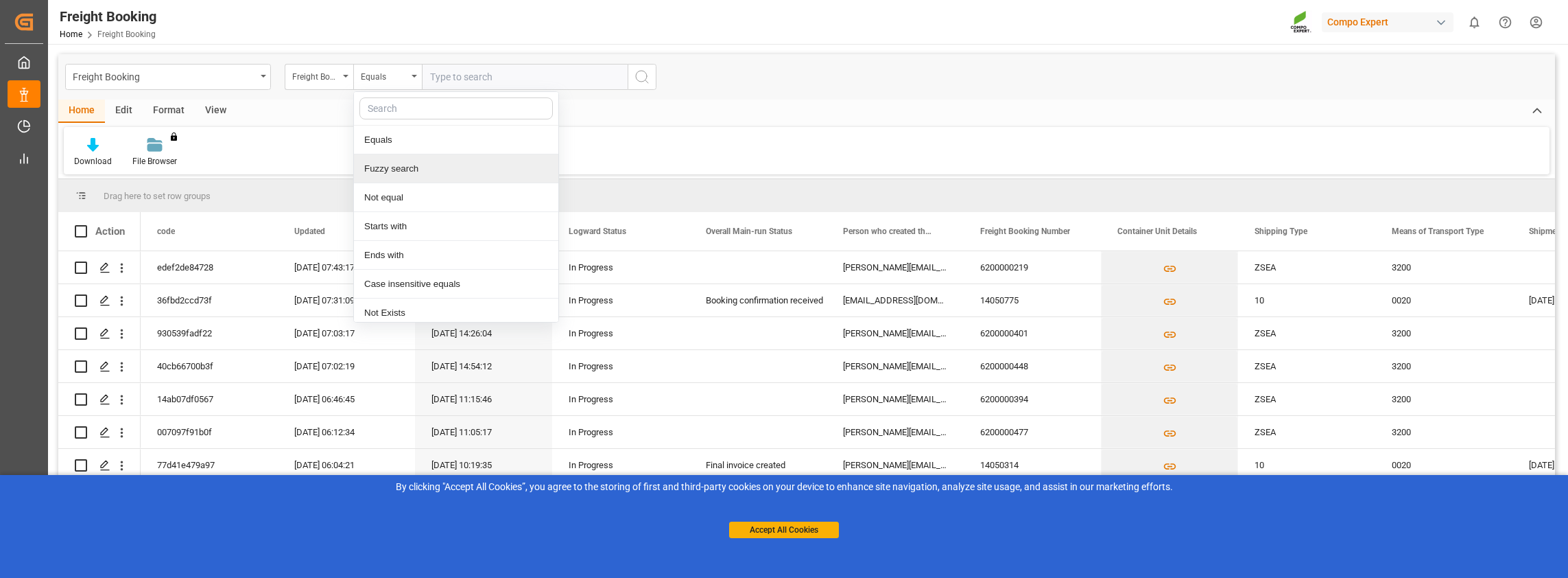
drag, startPoint x: 384, startPoint y: 171, endPoint x: 439, endPoint y: 102, distance: 88.2
click at [385, 171] on div "Fuzzy search" at bounding box center [456, 168] width 205 height 29
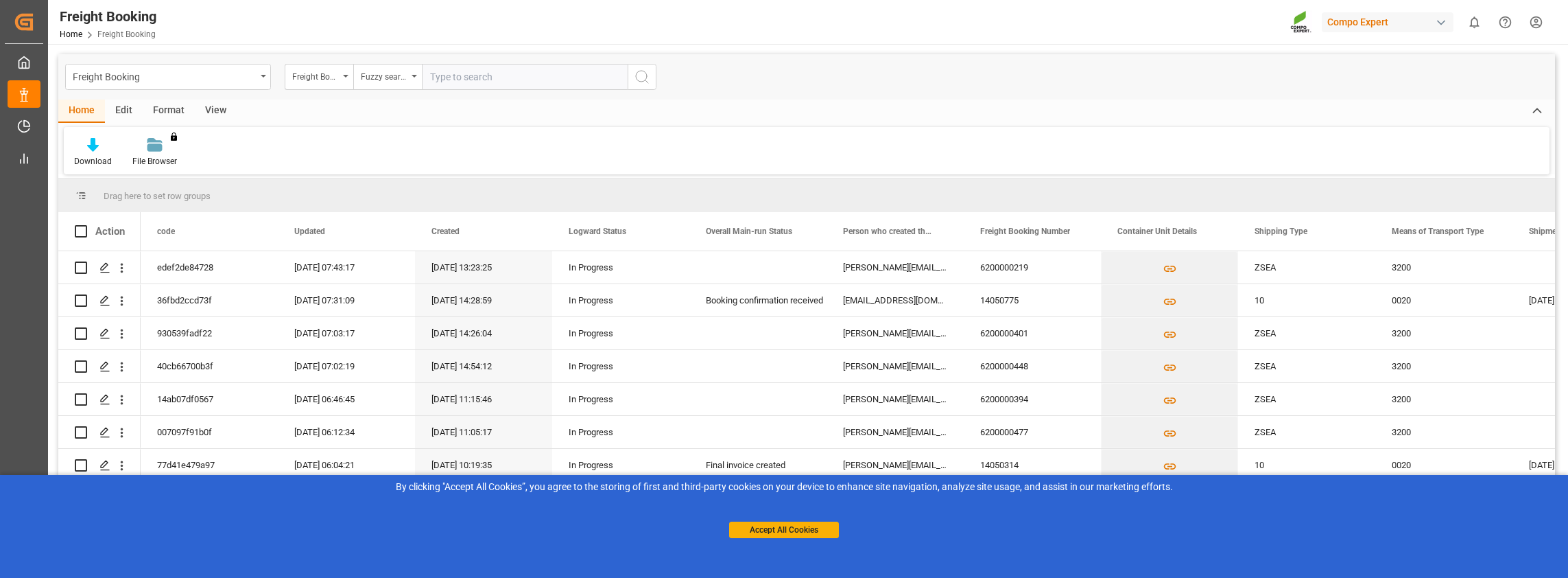
click at [454, 84] on input "text" at bounding box center [525, 77] width 206 height 26
paste input "6200000571"
type input "6200000571"
click at [644, 76] on icon "search button" at bounding box center [642, 77] width 17 height 17
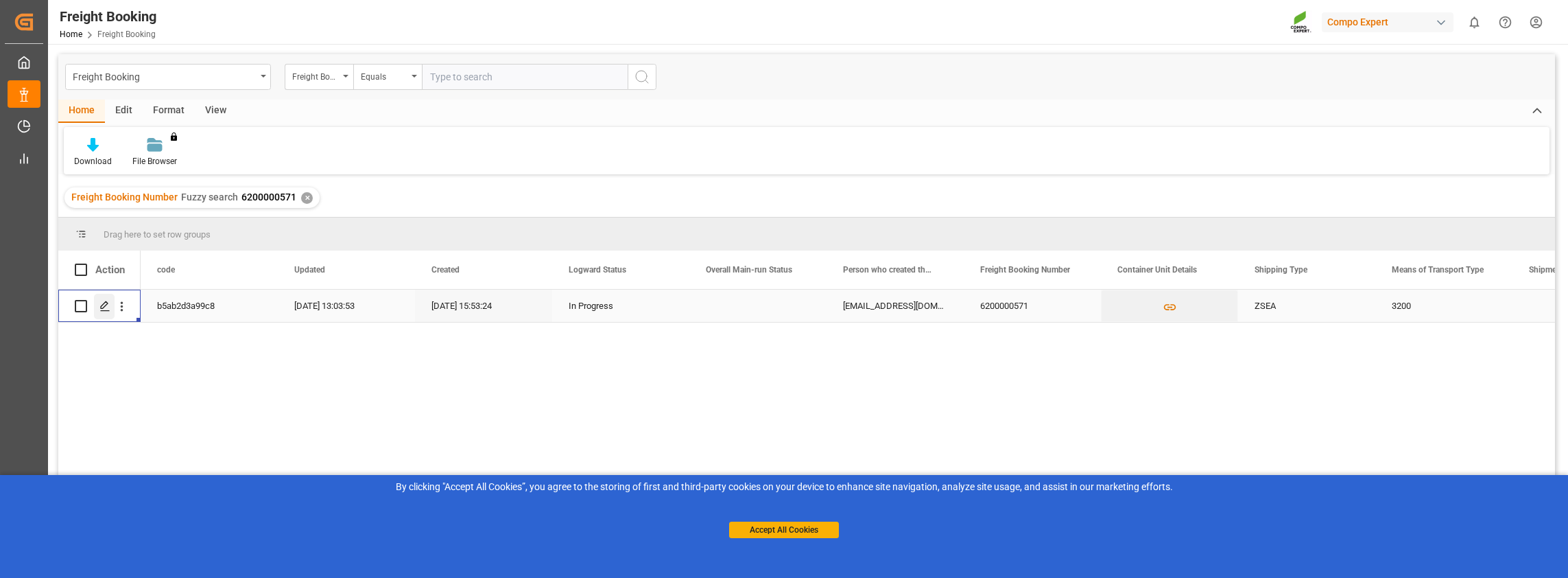
click at [102, 308] on polygon "Press SPACE to select this row." at bounding box center [104, 305] width 7 height 7
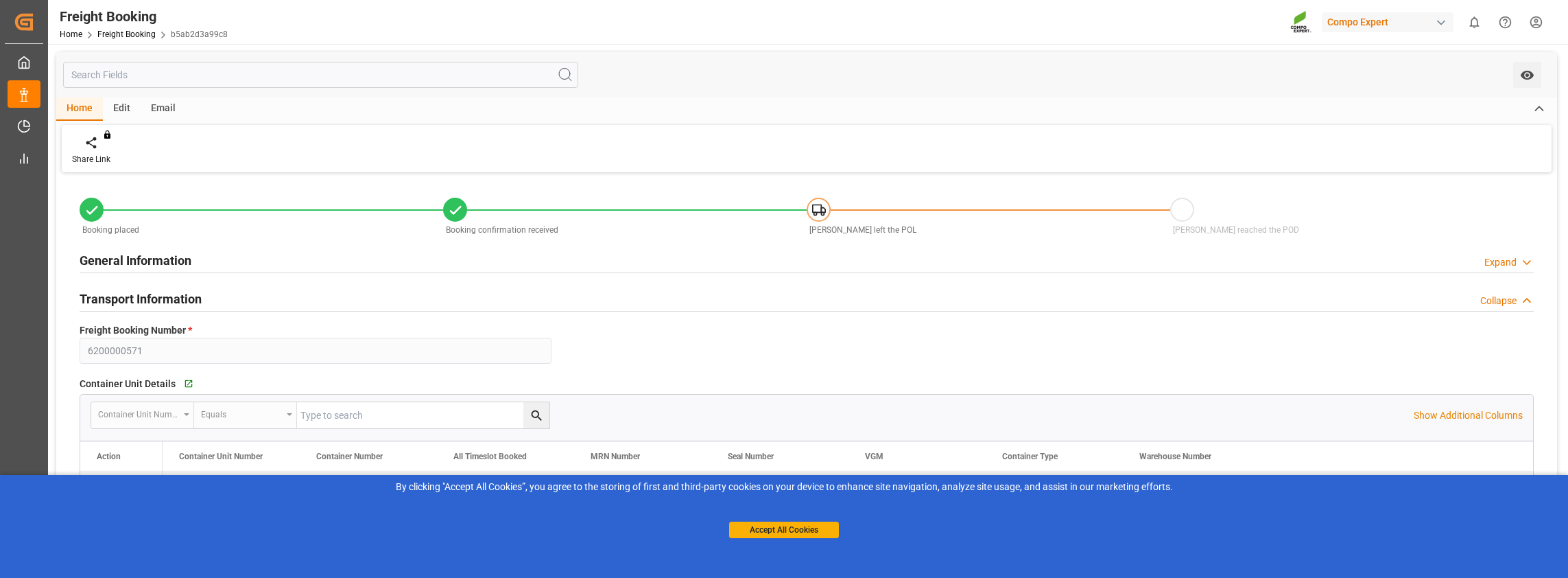
type input "Maersk"
type input "Maersk Line AS"
type input "9260914"
type input "DEHAM"
type input "MXATM"
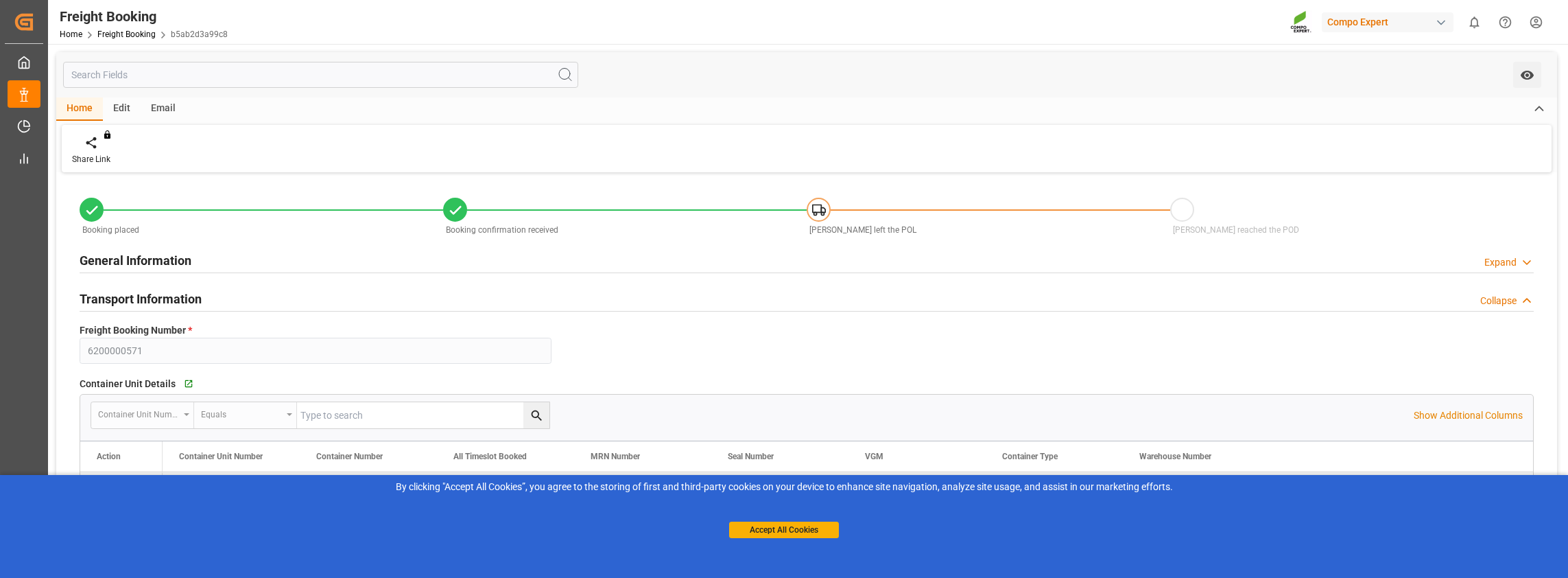
type input "0"
type input "565137.6"
type input "[DATE] 01:00"
type input "[DATE] 02:00"
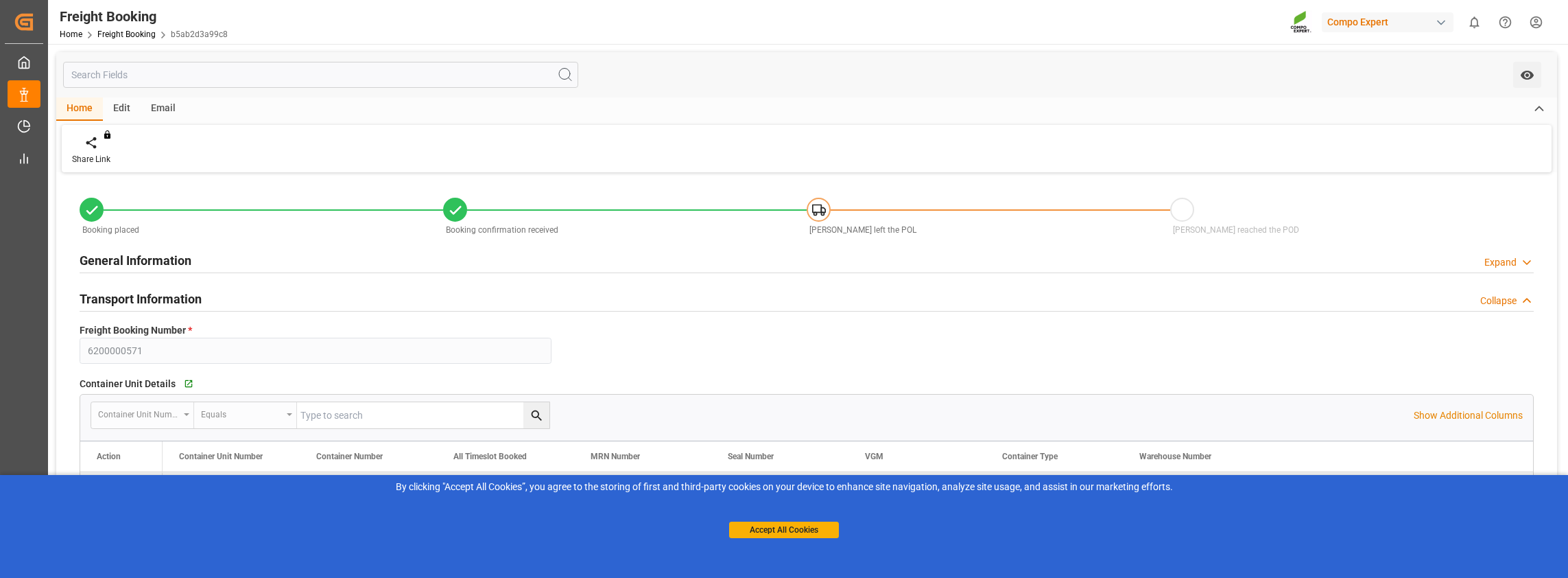
type input "[DATE] 15:53"
type input "[DATE] 13:01"
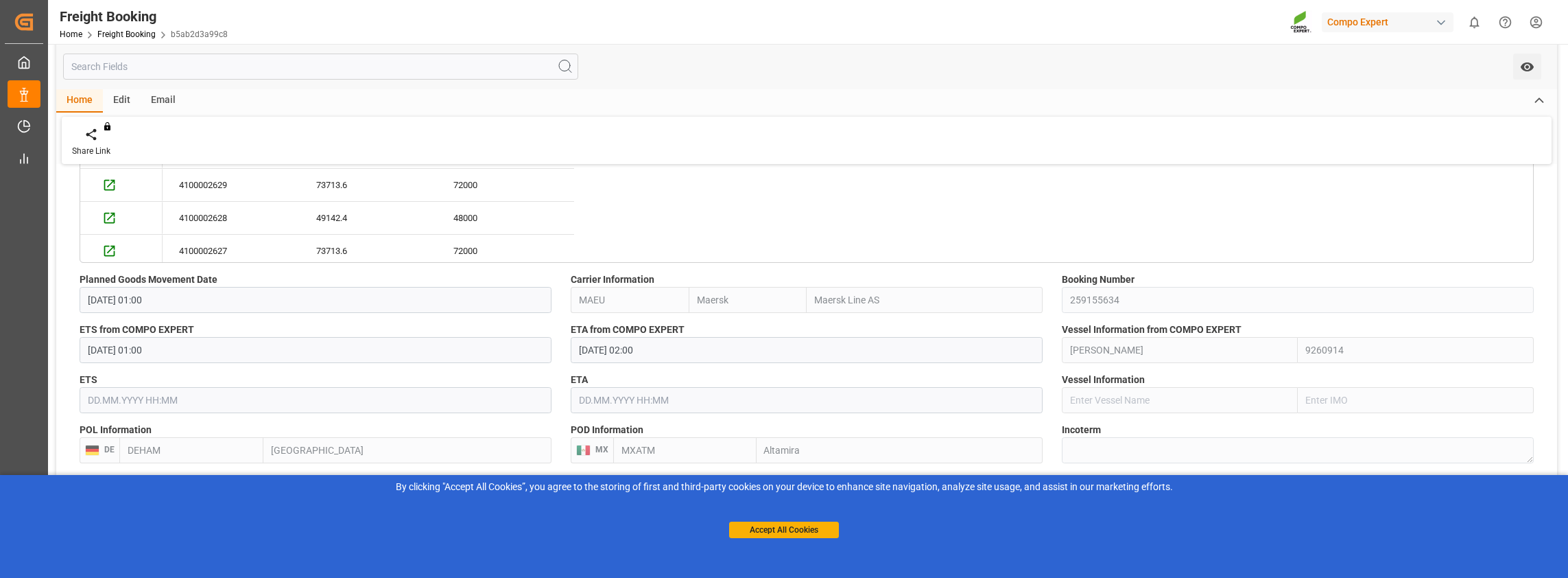
scroll to position [1372, 0]
